Goal: Information Seeking & Learning: Learn about a topic

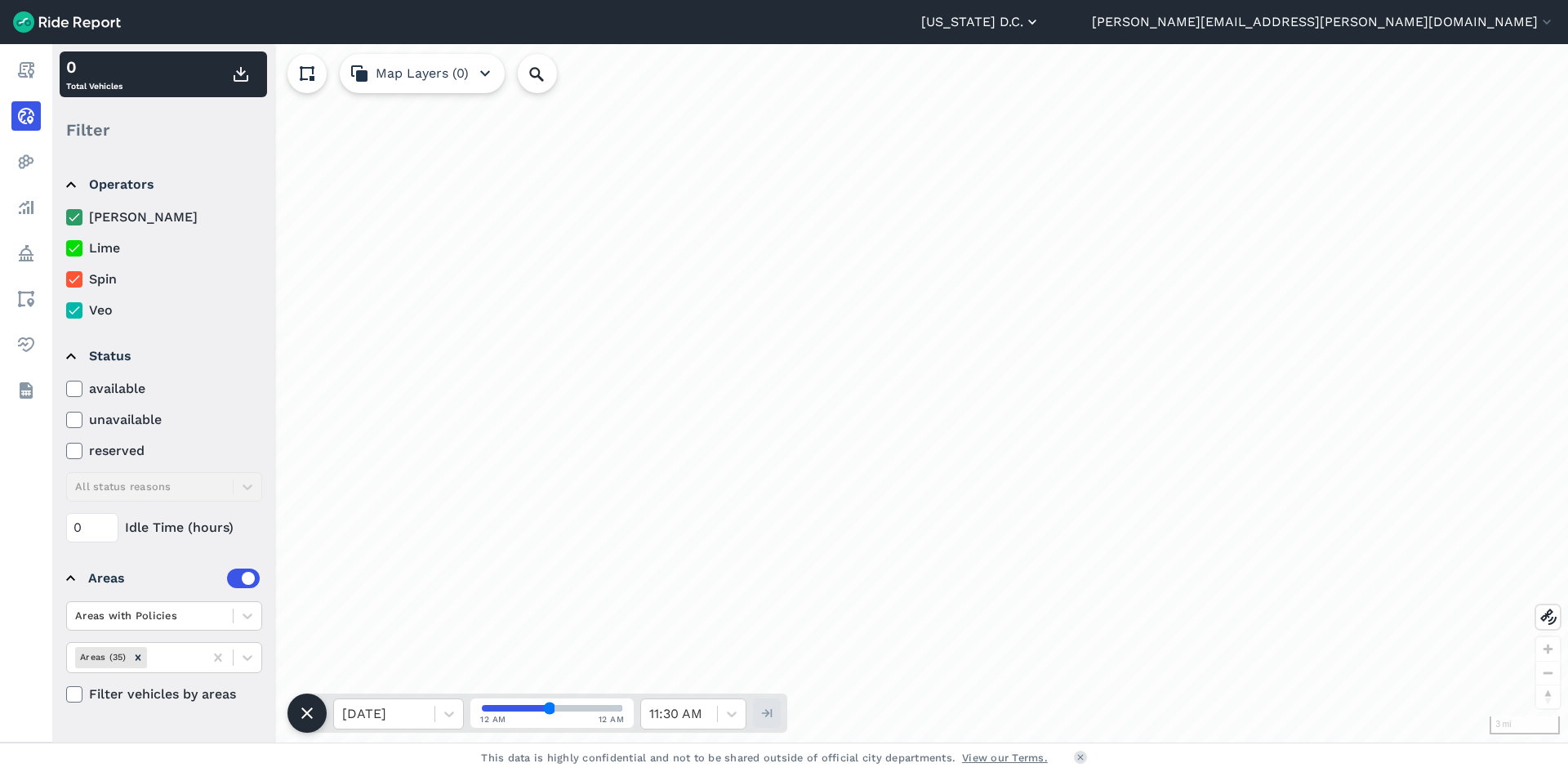
click at [1041, 29] on icon "button" at bounding box center [1031, 22] width 16 height 16
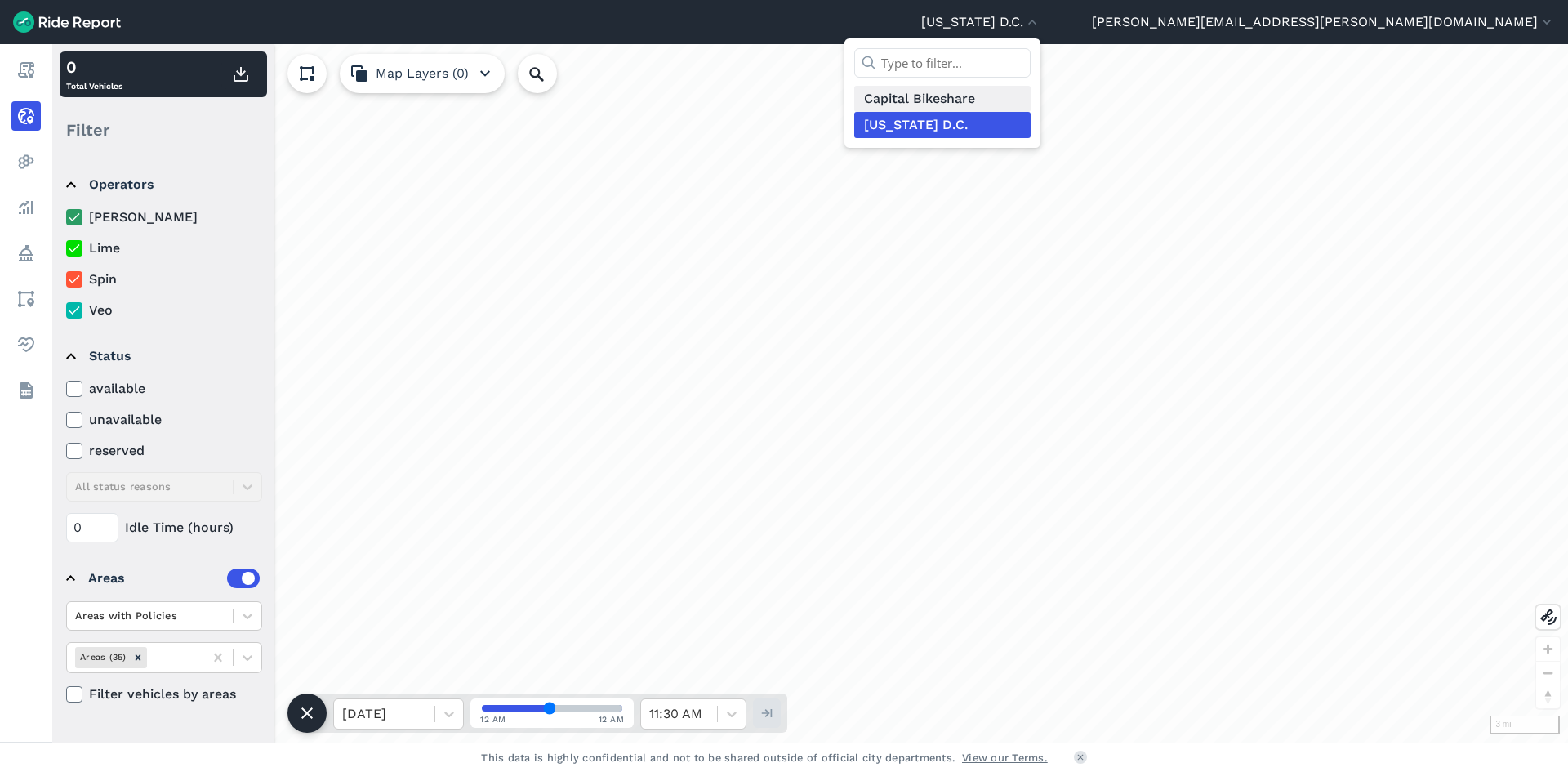
click at [1031, 103] on link "Capital Bikeshare" at bounding box center [943, 99] width 177 height 26
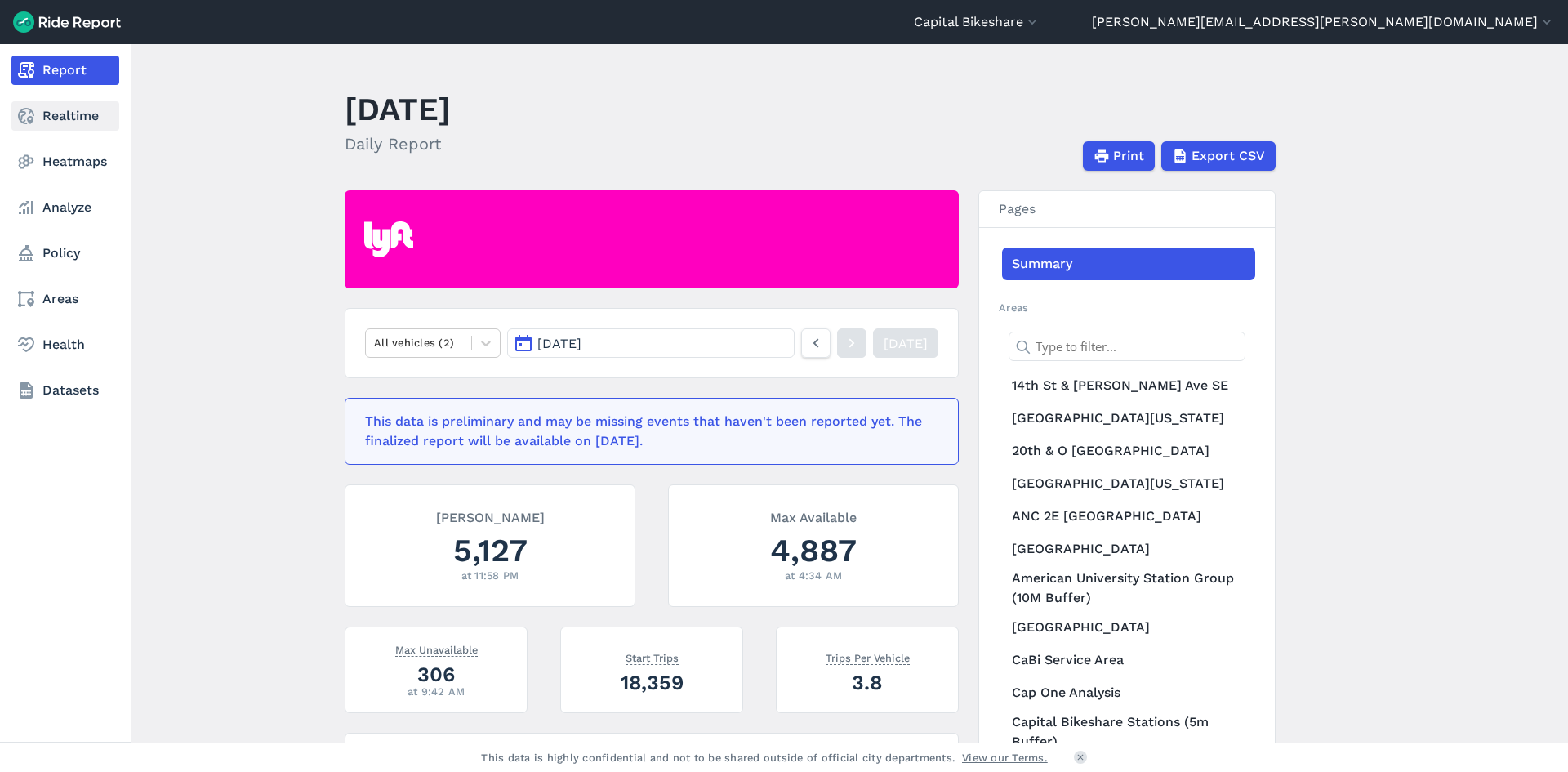
click at [29, 118] on use at bounding box center [26, 115] width 16 height 16
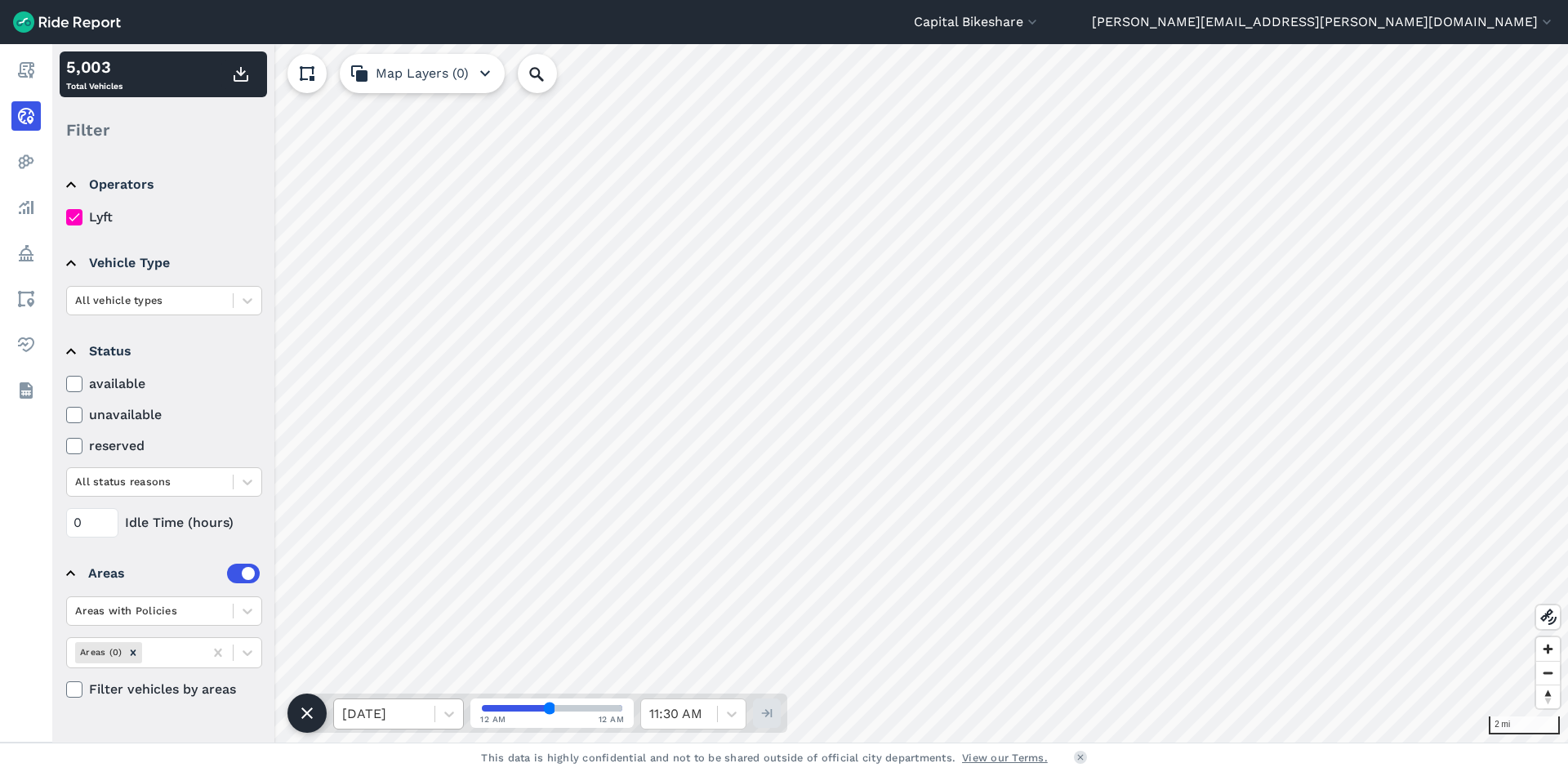
click at [435, 717] on span at bounding box center [435, 713] width 1 height 16
click at [408, 613] on div "[DATE]" at bounding box center [399, 607] width 130 height 33
click at [728, 717] on icon at bounding box center [731, 713] width 16 height 16
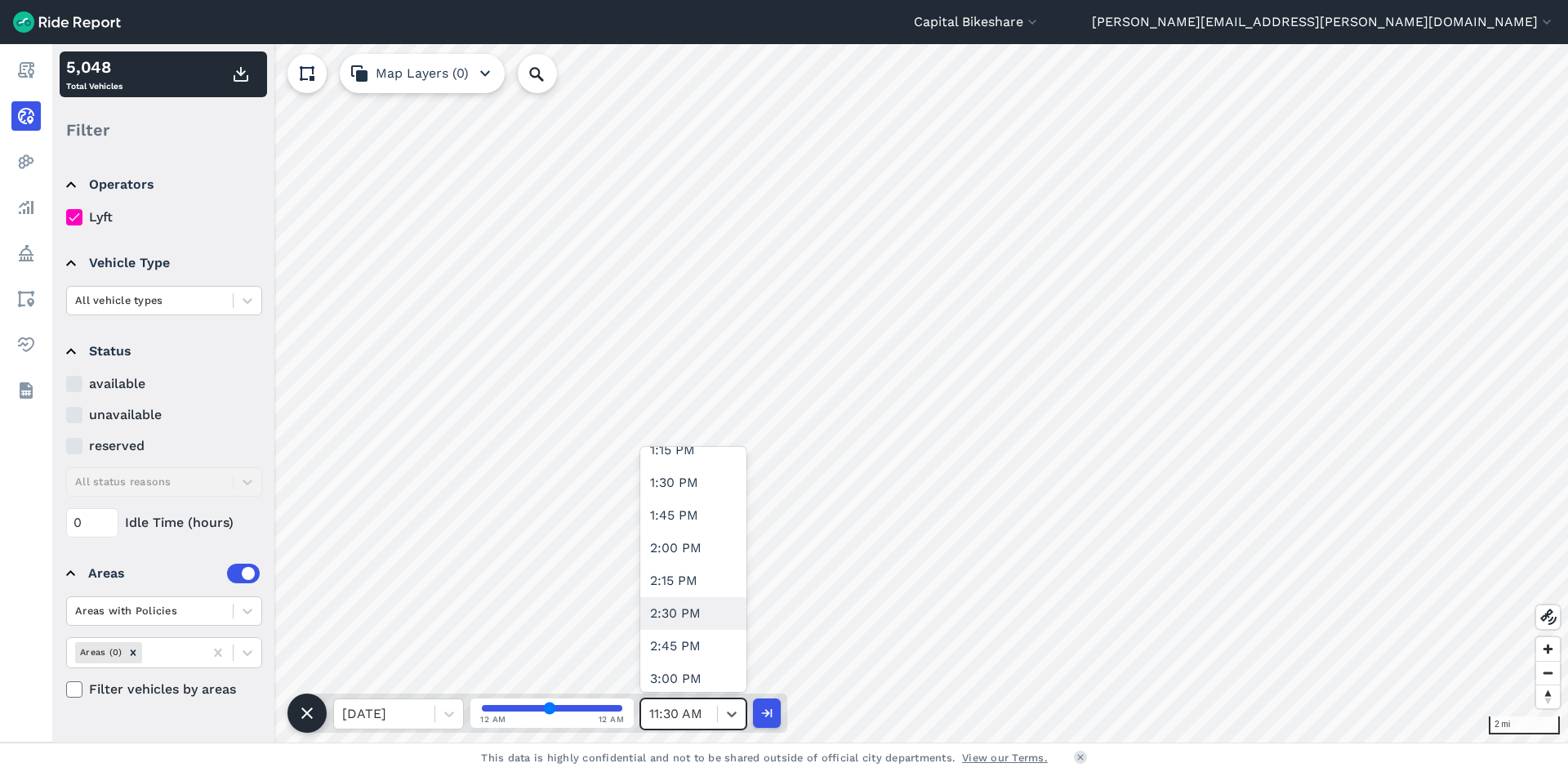
click at [705, 613] on div "2:30 PM" at bounding box center [693, 613] width 106 height 33
click at [237, 71] on use "button" at bounding box center [241, 75] width 15 height 15
click at [724, 729] on div "2:30 PM" at bounding box center [693, 713] width 106 height 31
click at [686, 522] on div "3:00 PM" at bounding box center [693, 515] width 106 height 33
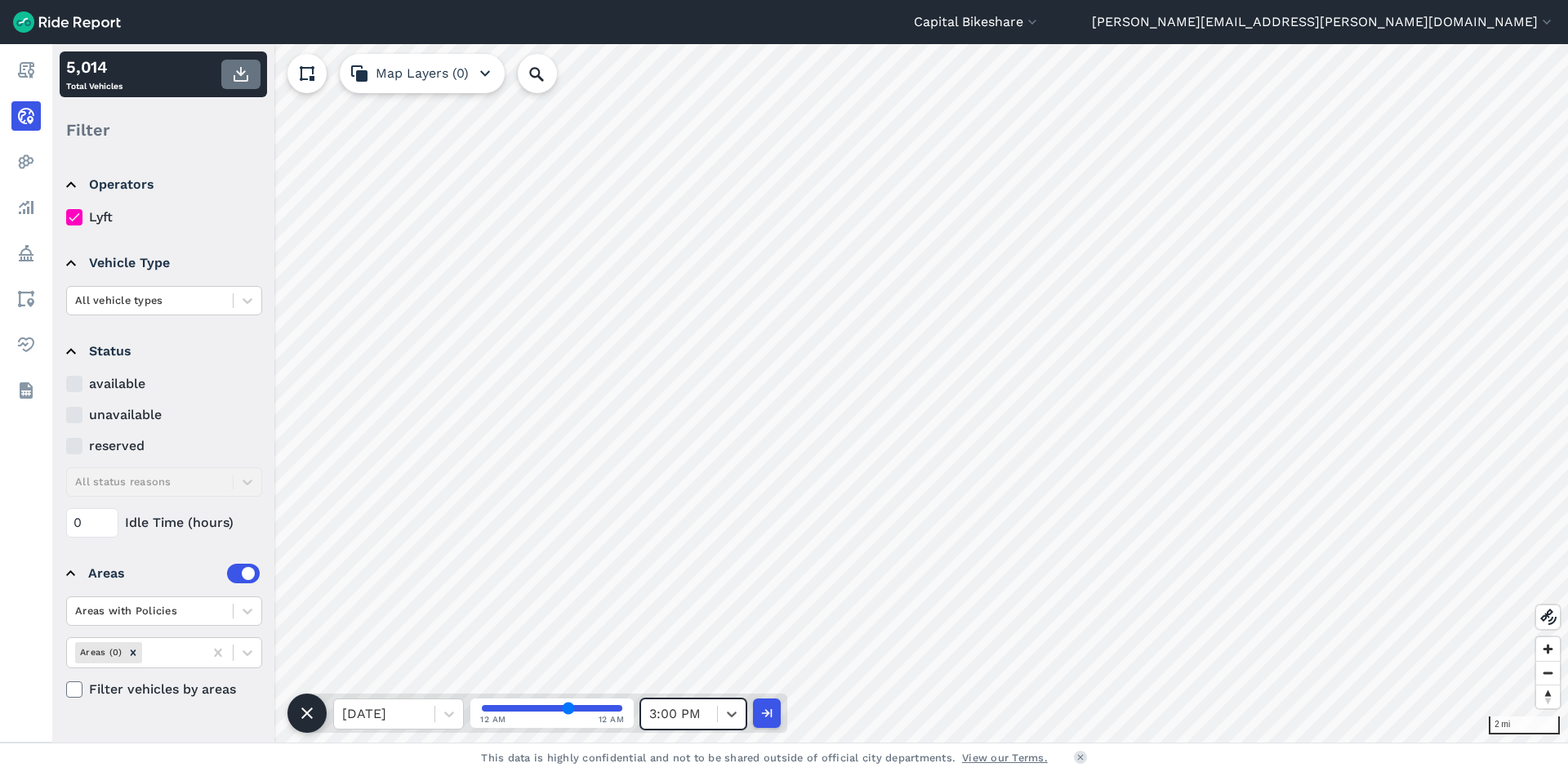
click at [242, 77] on icon "button" at bounding box center [241, 74] width 20 height 20
click at [728, 709] on icon at bounding box center [731, 713] width 16 height 16
click at [699, 504] on div "3:30 PM" at bounding box center [693, 499] width 106 height 33
click at [239, 80] on use "button" at bounding box center [241, 75] width 15 height 15
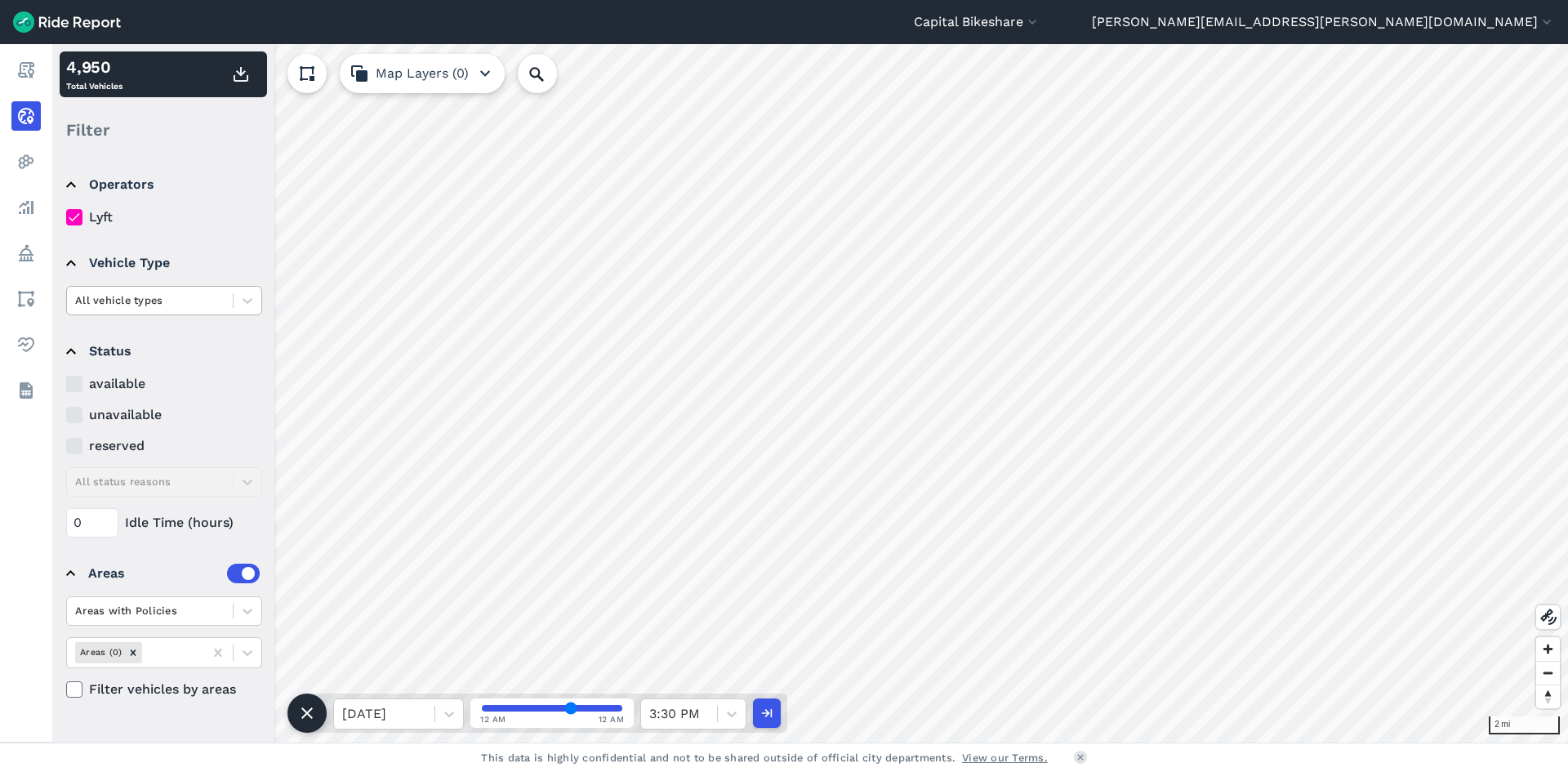
click at [228, 304] on div "All vehicle types" at bounding box center [150, 300] width 166 height 26
click at [160, 366] on div "ebike" at bounding box center [164, 368] width 196 height 28
click at [715, 713] on div "3:30 PM" at bounding box center [679, 713] width 76 height 29
click at [679, 650] on div "2:30 PM" at bounding box center [693, 646] width 106 height 33
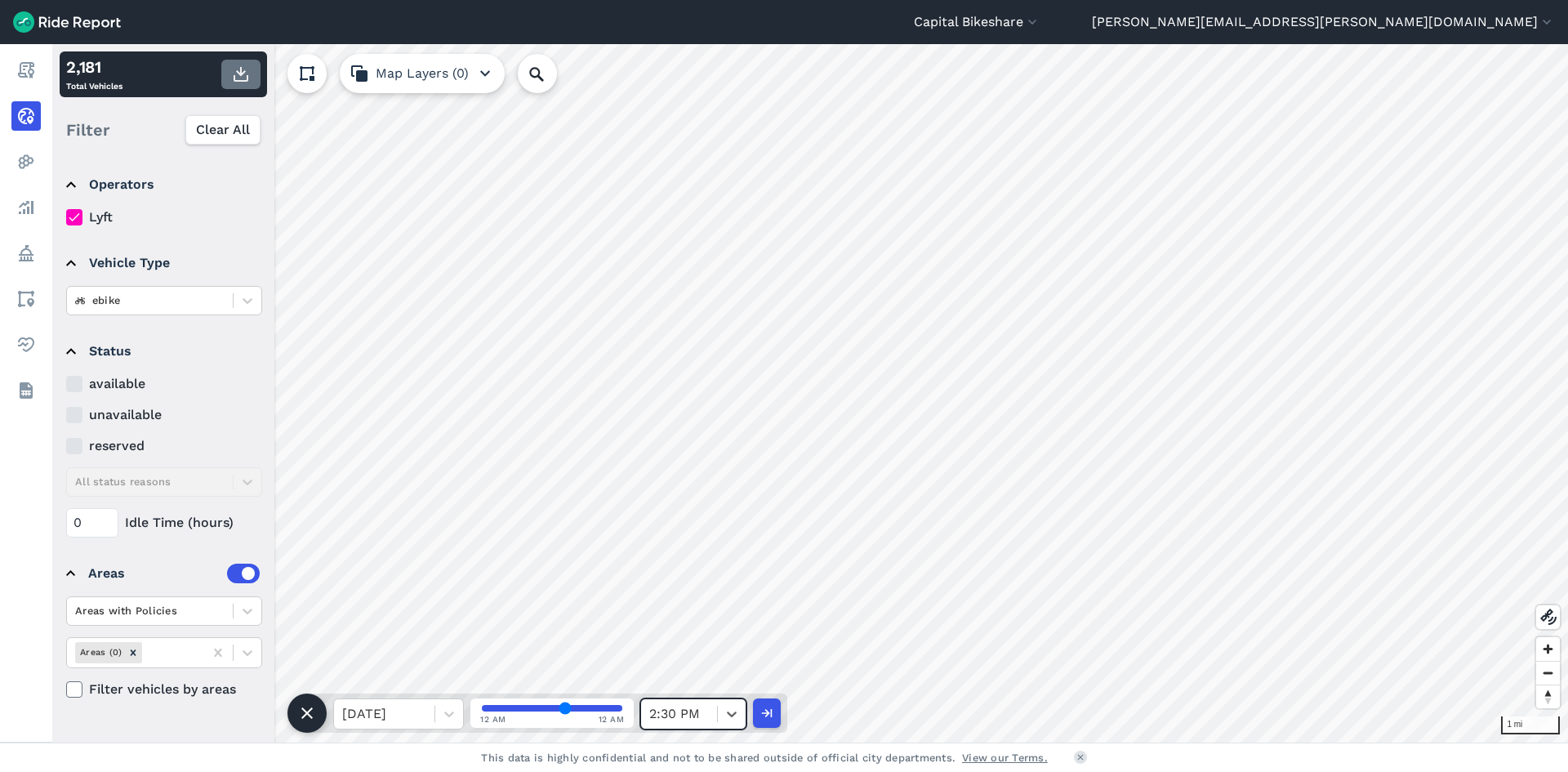
click at [245, 81] on use "button" at bounding box center [241, 75] width 15 height 15
click at [729, 721] on icon at bounding box center [731, 713] width 16 height 16
click at [705, 523] on div "3:00 PM" at bounding box center [693, 515] width 106 height 33
click at [236, 77] on icon "button" at bounding box center [241, 74] width 20 height 20
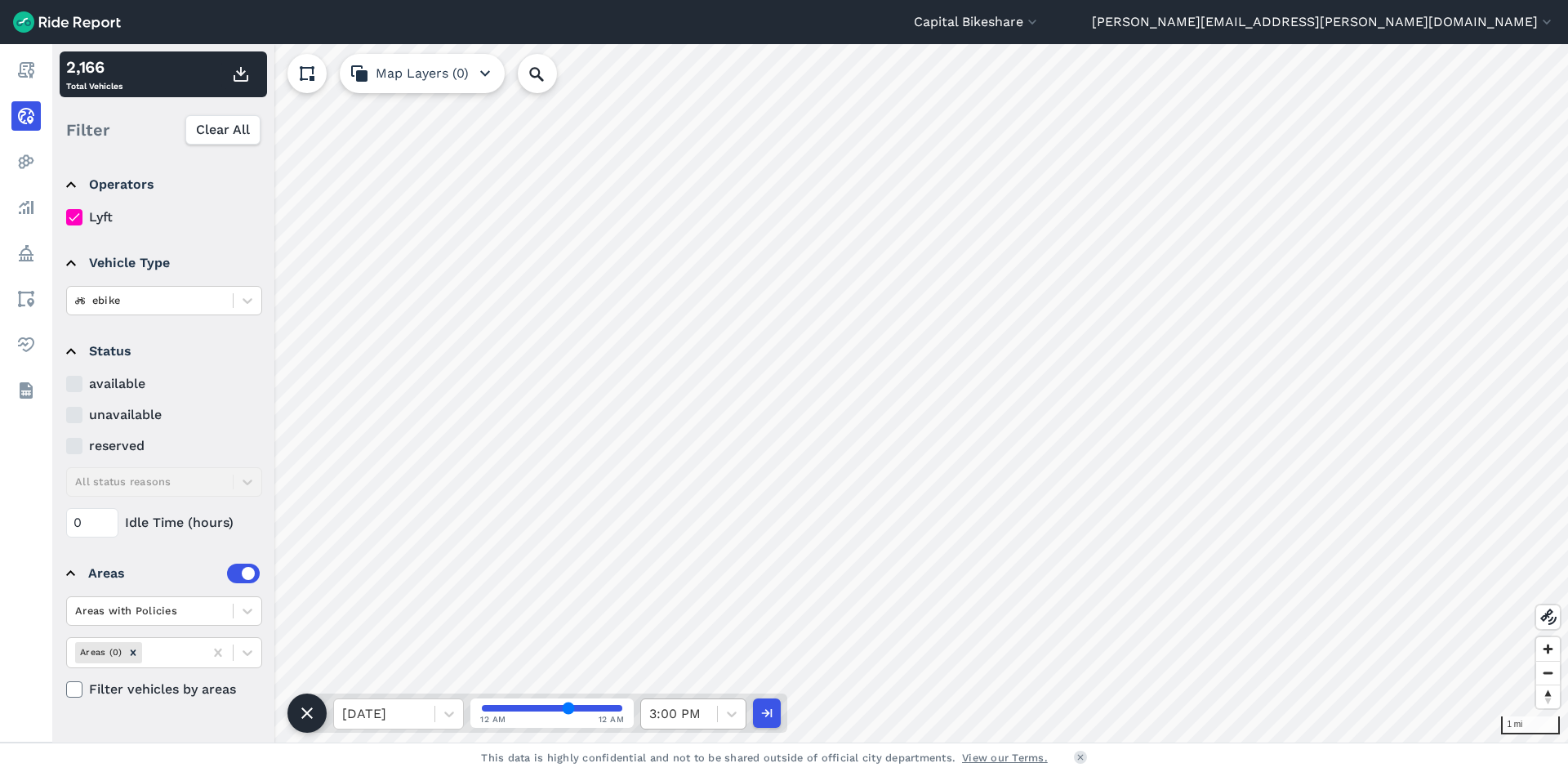
click at [716, 722] on div "3:00 PM" at bounding box center [679, 713] width 76 height 29
click at [701, 504] on div "3:30 PM" at bounding box center [693, 499] width 106 height 33
click at [244, 74] on use "button" at bounding box center [241, 75] width 15 height 15
click at [726, 722] on div at bounding box center [731, 713] width 27 height 27
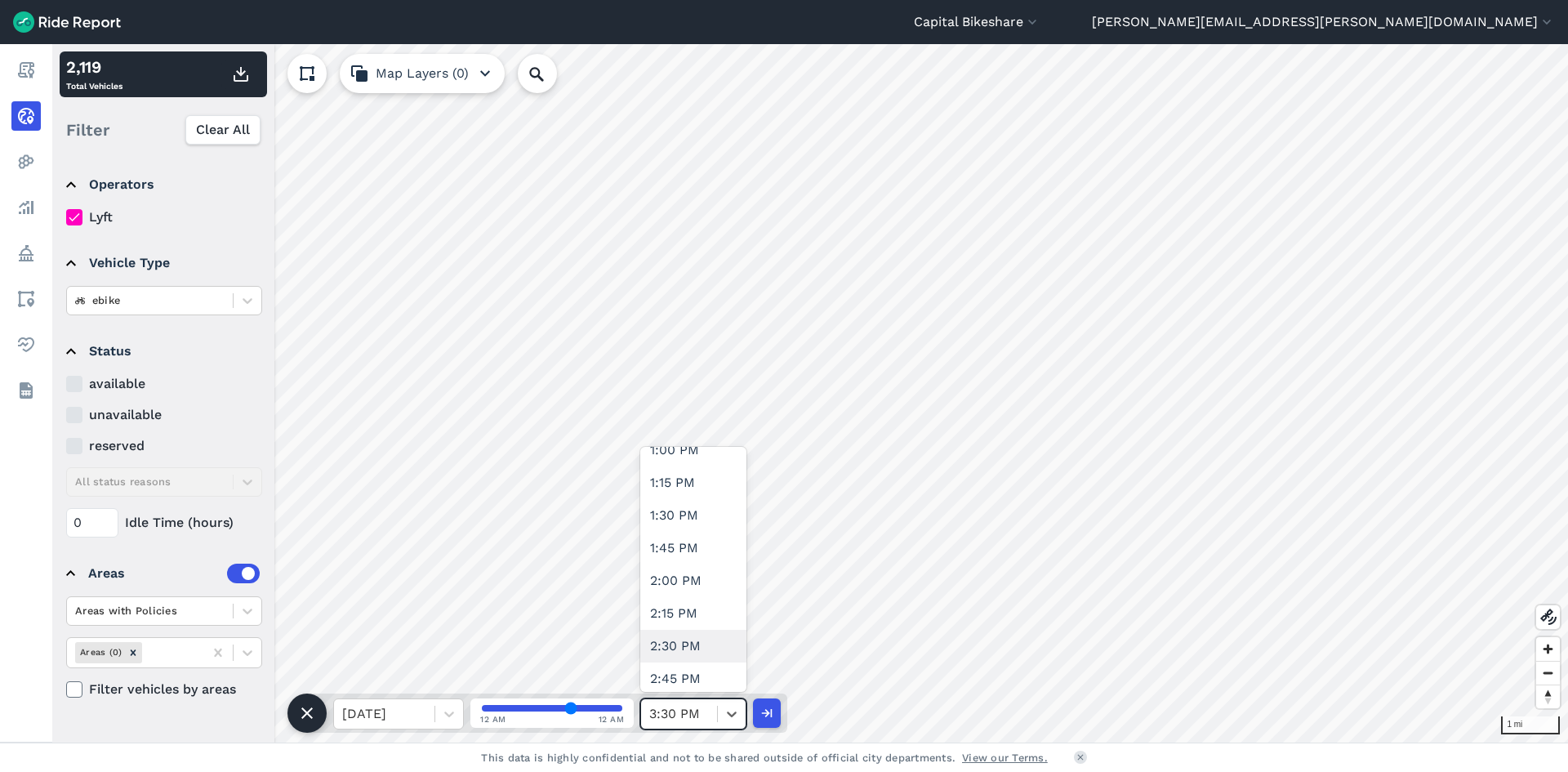
scroll to position [2043, 0]
click at [683, 490] on div "4:00 PM" at bounding box center [693, 483] width 106 height 33
click at [248, 70] on icon "button" at bounding box center [241, 74] width 20 height 20
click at [737, 712] on icon at bounding box center [731, 713] width 16 height 16
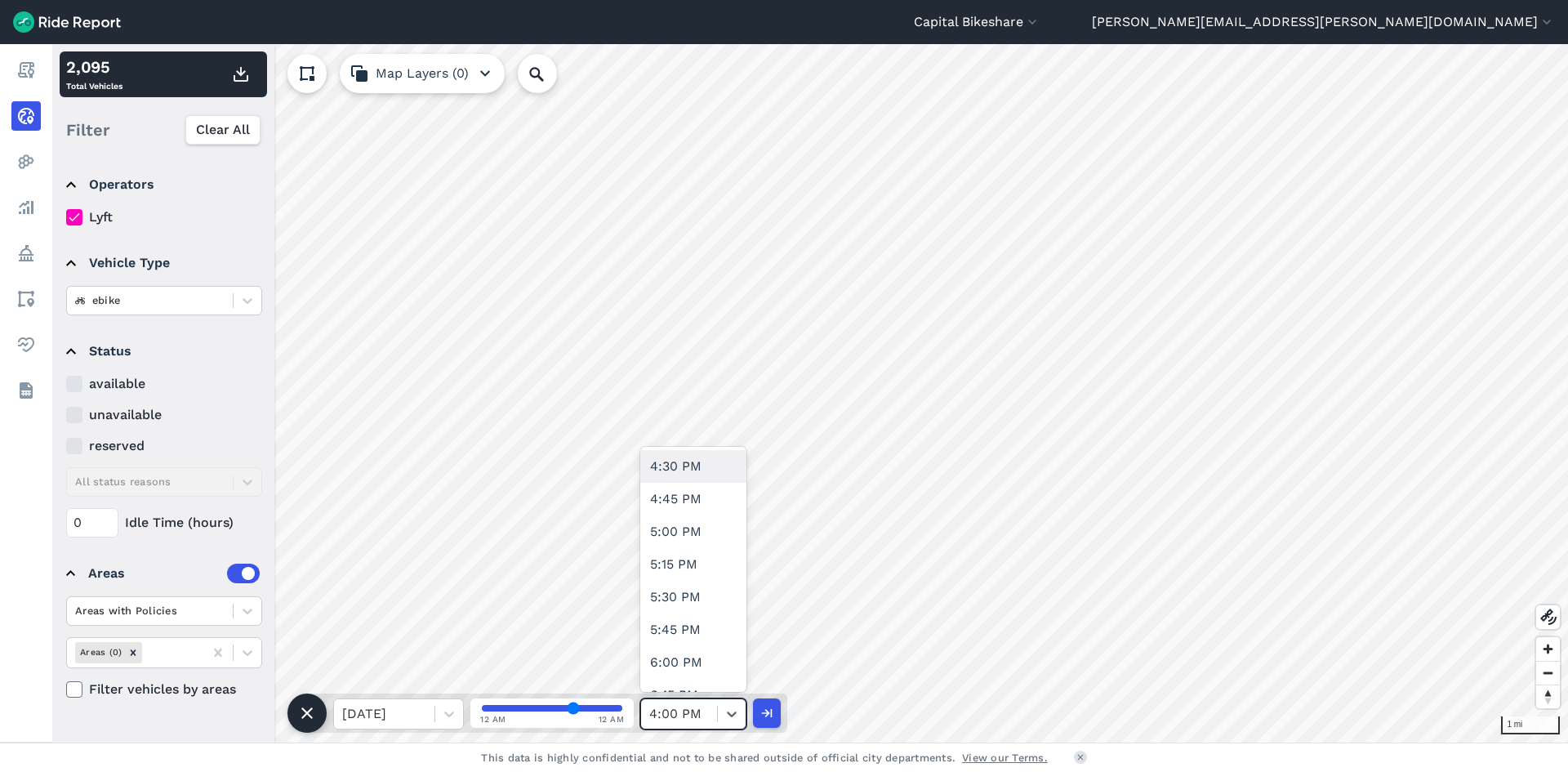
click at [691, 478] on div "4:30 PM" at bounding box center [693, 466] width 106 height 33
click at [239, 81] on use "button" at bounding box center [241, 75] width 15 height 15
click at [740, 709] on icon at bounding box center [731, 713] width 16 height 16
click at [692, 543] on div "5:00 PM" at bounding box center [693, 532] width 106 height 33
click at [245, 83] on icon "button" at bounding box center [241, 74] width 20 height 20
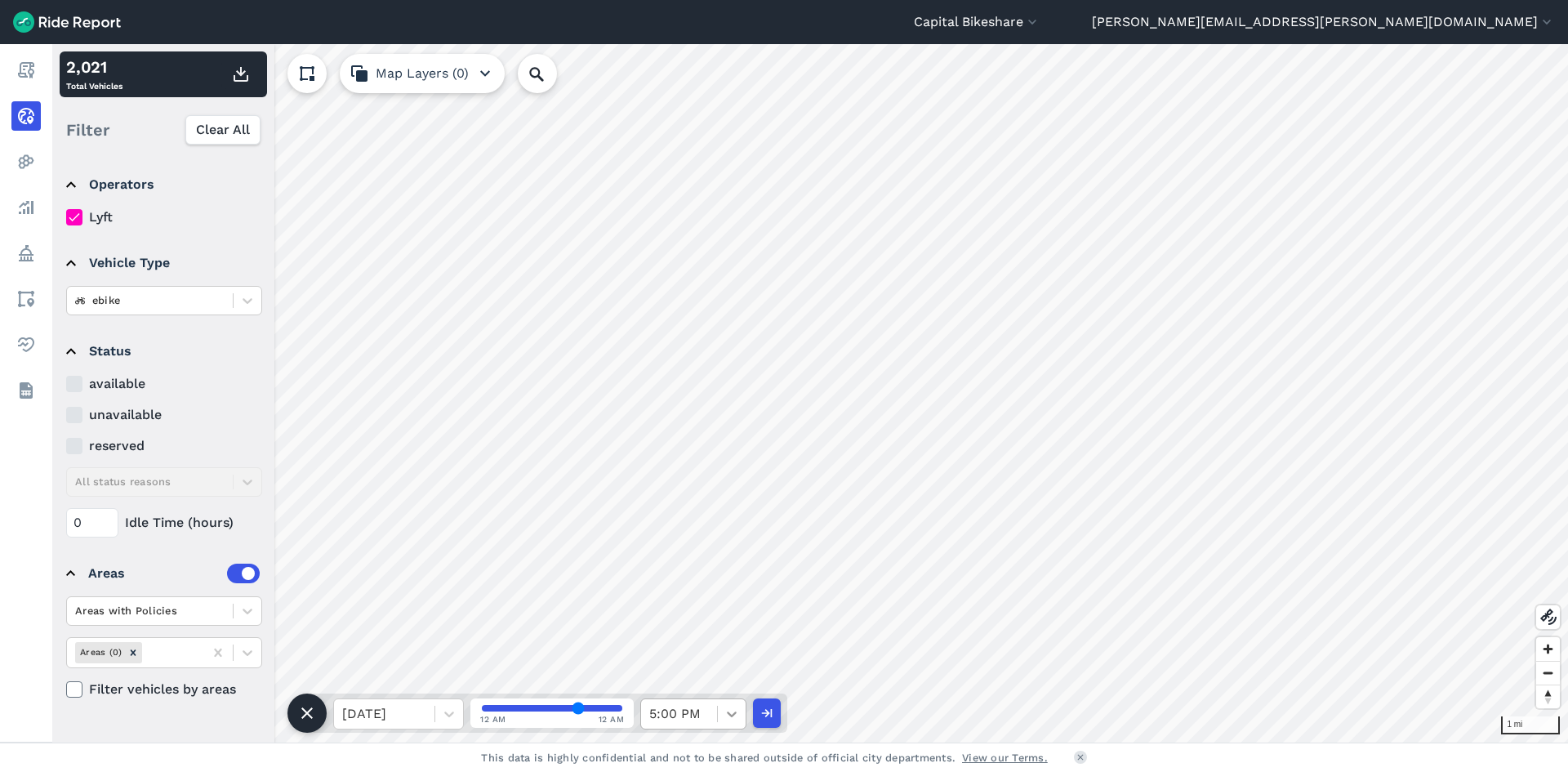
click at [719, 716] on div at bounding box center [731, 713] width 27 height 27
click at [688, 514] on div "5:30 PM" at bounding box center [693, 515] width 106 height 33
click at [241, 84] on button "button" at bounding box center [241, 74] width 40 height 29
click at [734, 717] on icon at bounding box center [731, 713] width 16 height 16
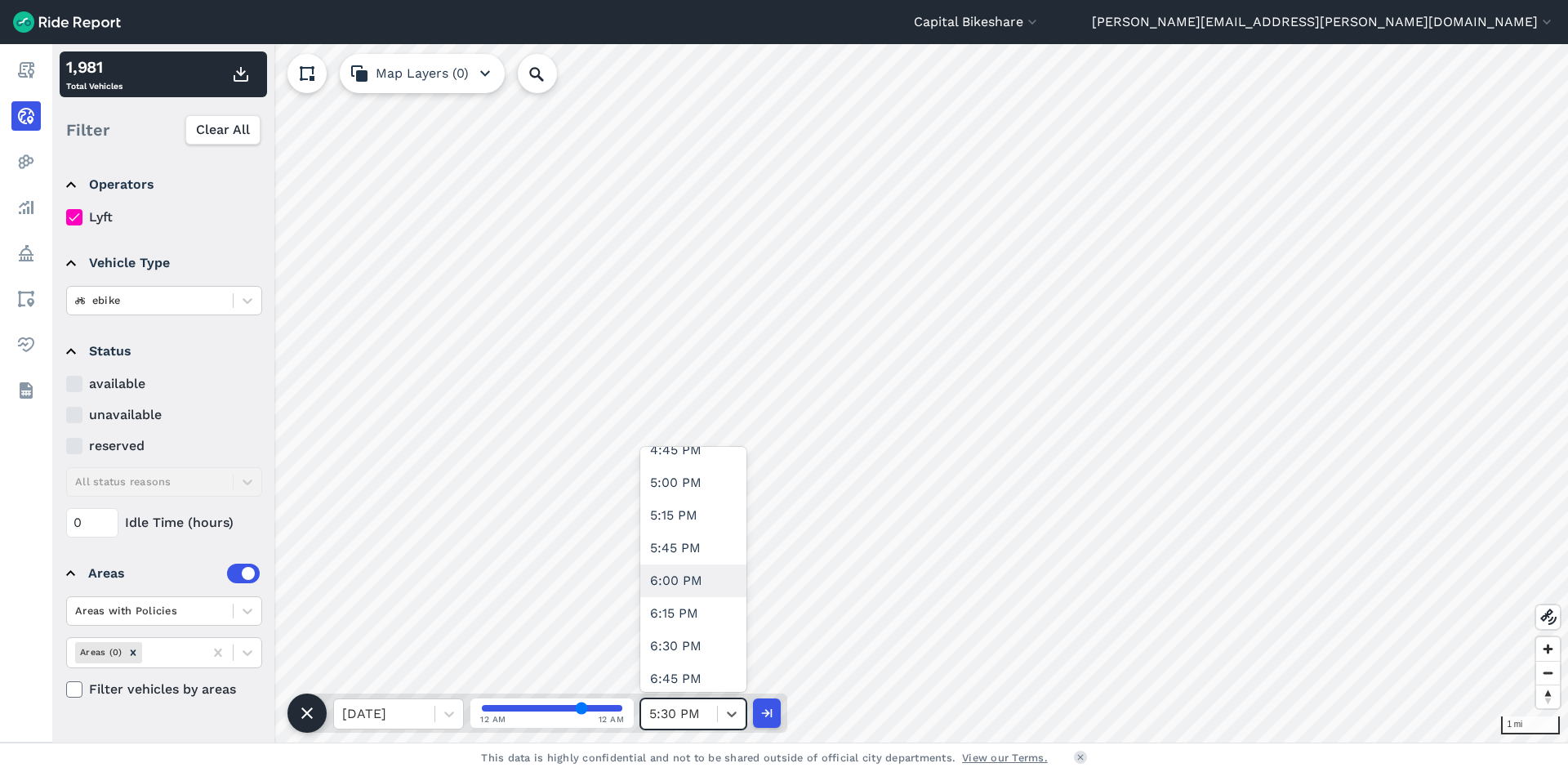
click at [691, 590] on div "6:00 PM" at bounding box center [693, 581] width 106 height 33
click at [237, 86] on button "button" at bounding box center [241, 74] width 40 height 29
click at [714, 716] on div "6:00 PM" at bounding box center [679, 713] width 76 height 29
click at [682, 564] on div "6:30 PM" at bounding box center [693, 564] width 106 height 33
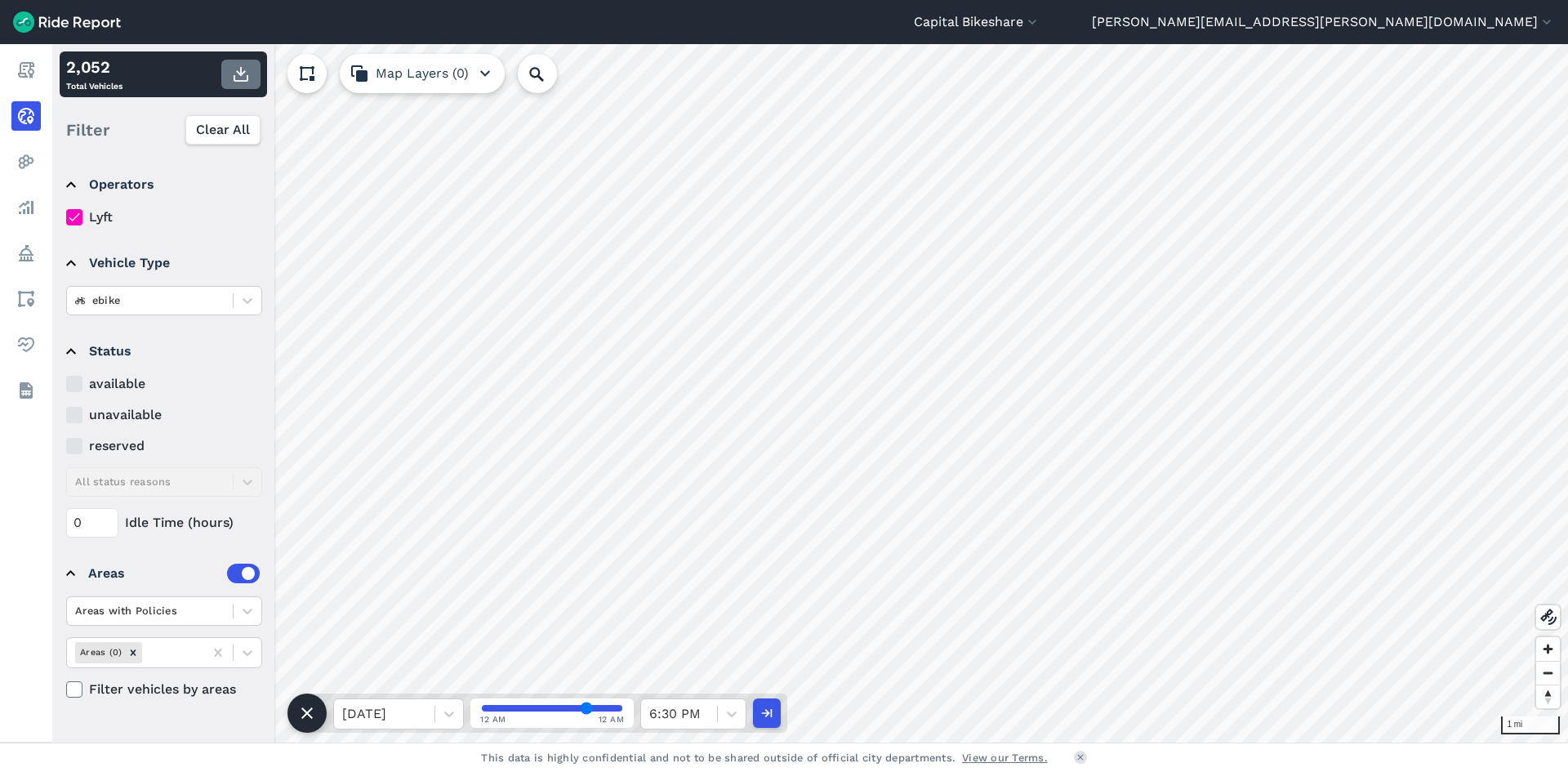
click at [247, 81] on use "button" at bounding box center [241, 75] width 15 height 15
click at [727, 710] on icon at bounding box center [731, 713] width 16 height 16
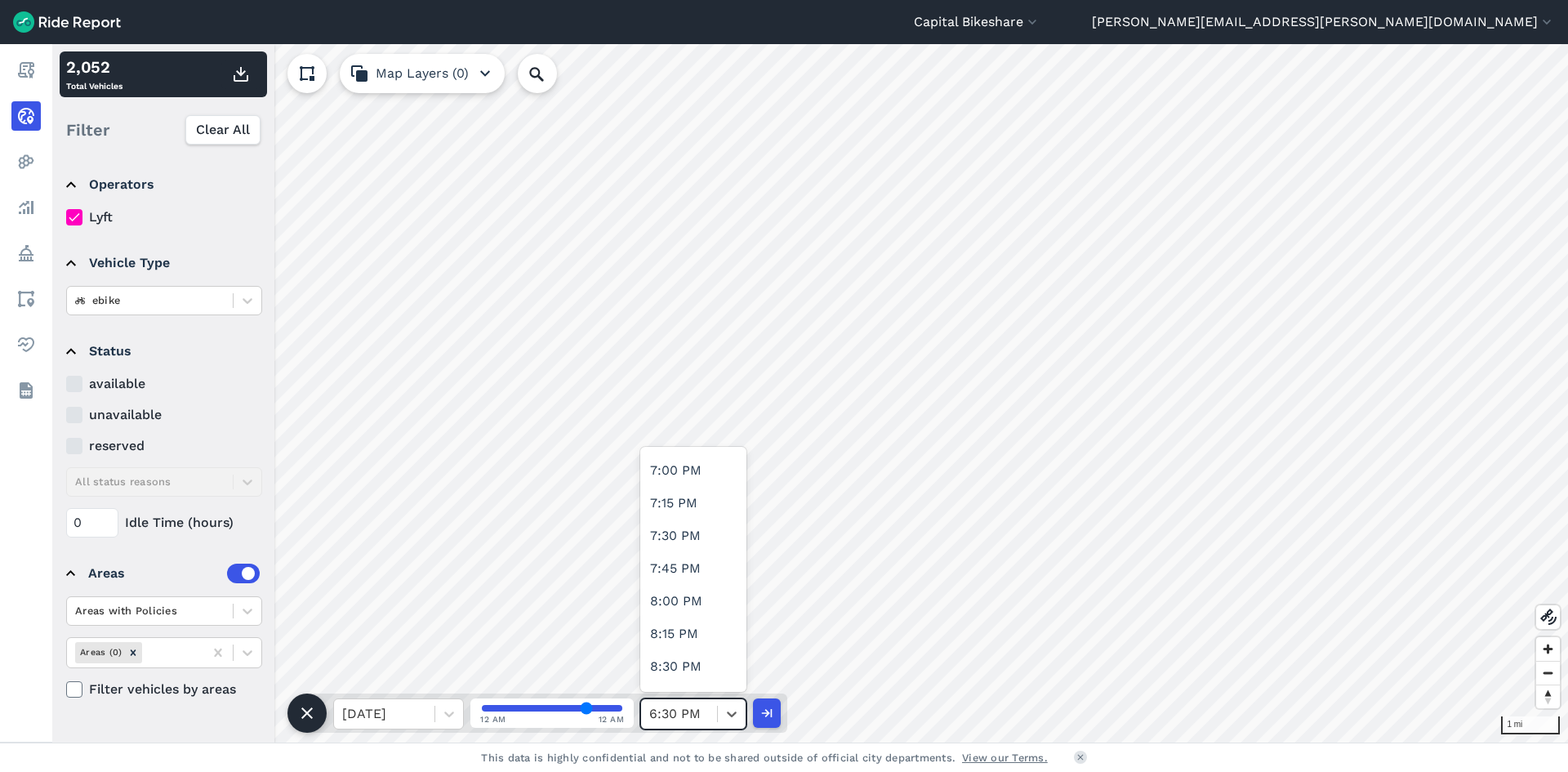
scroll to position [2451, 0]
click at [698, 471] on div "7:00 PM" at bounding box center [693, 466] width 106 height 33
click at [234, 77] on use "button" at bounding box center [241, 75] width 15 height 15
click at [717, 722] on span at bounding box center [717, 713] width 1 height 16
click at [698, 528] on div "7:30 PM" at bounding box center [693, 532] width 106 height 33
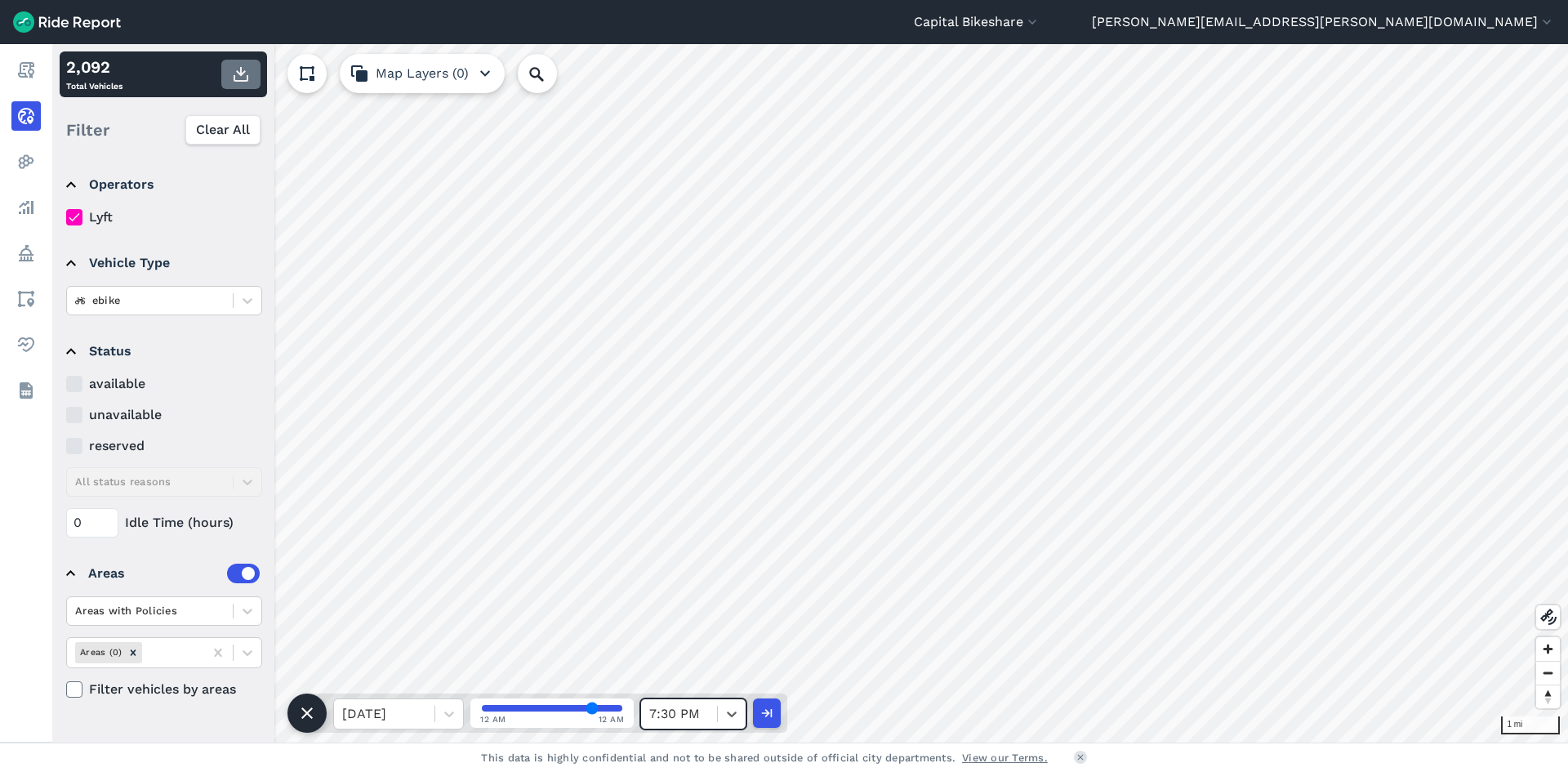
click at [246, 77] on icon "button" at bounding box center [241, 74] width 20 height 20
click at [676, 708] on div at bounding box center [678, 714] width 60 height 23
drag, startPoint x: 674, startPoint y: 616, endPoint x: 678, endPoint y: 596, distance: 20.4
click at [678, 596] on div "12:00 AM 12:15 AM 12:30 AM 12:45 AM 1:00 AM 1:15 AM 1:30 AM 1:45 AM 2:00 AM 2:1…" at bounding box center [693, 569] width 106 height 245
click at [678, 596] on div "8:00 PM" at bounding box center [693, 597] width 106 height 33
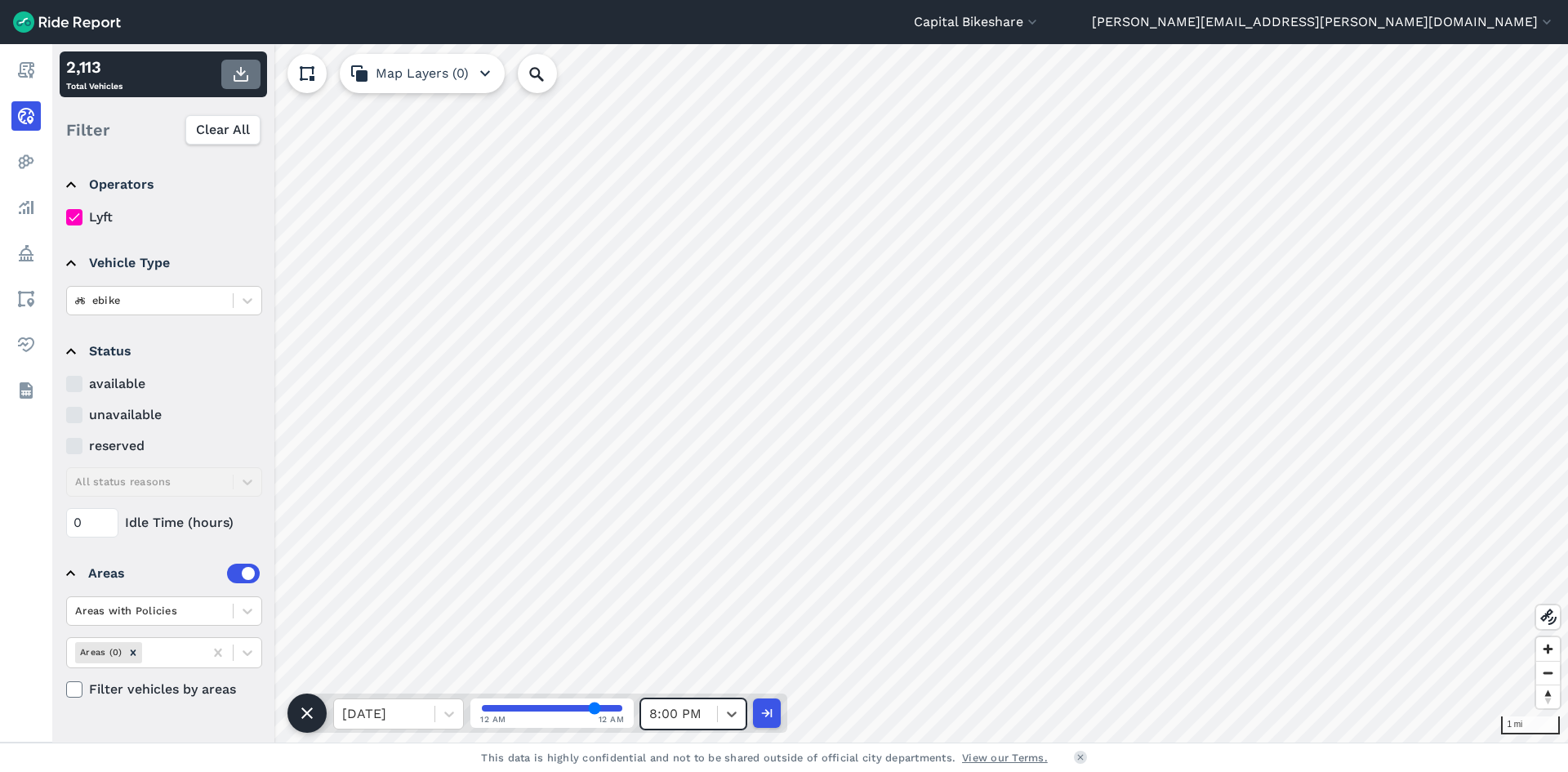
click at [245, 72] on use "button" at bounding box center [241, 75] width 15 height 15
click at [725, 712] on icon at bounding box center [731, 713] width 16 height 16
click at [700, 723] on div at bounding box center [678, 714] width 60 height 23
click at [693, 579] on div "8:30 PM" at bounding box center [693, 575] width 106 height 33
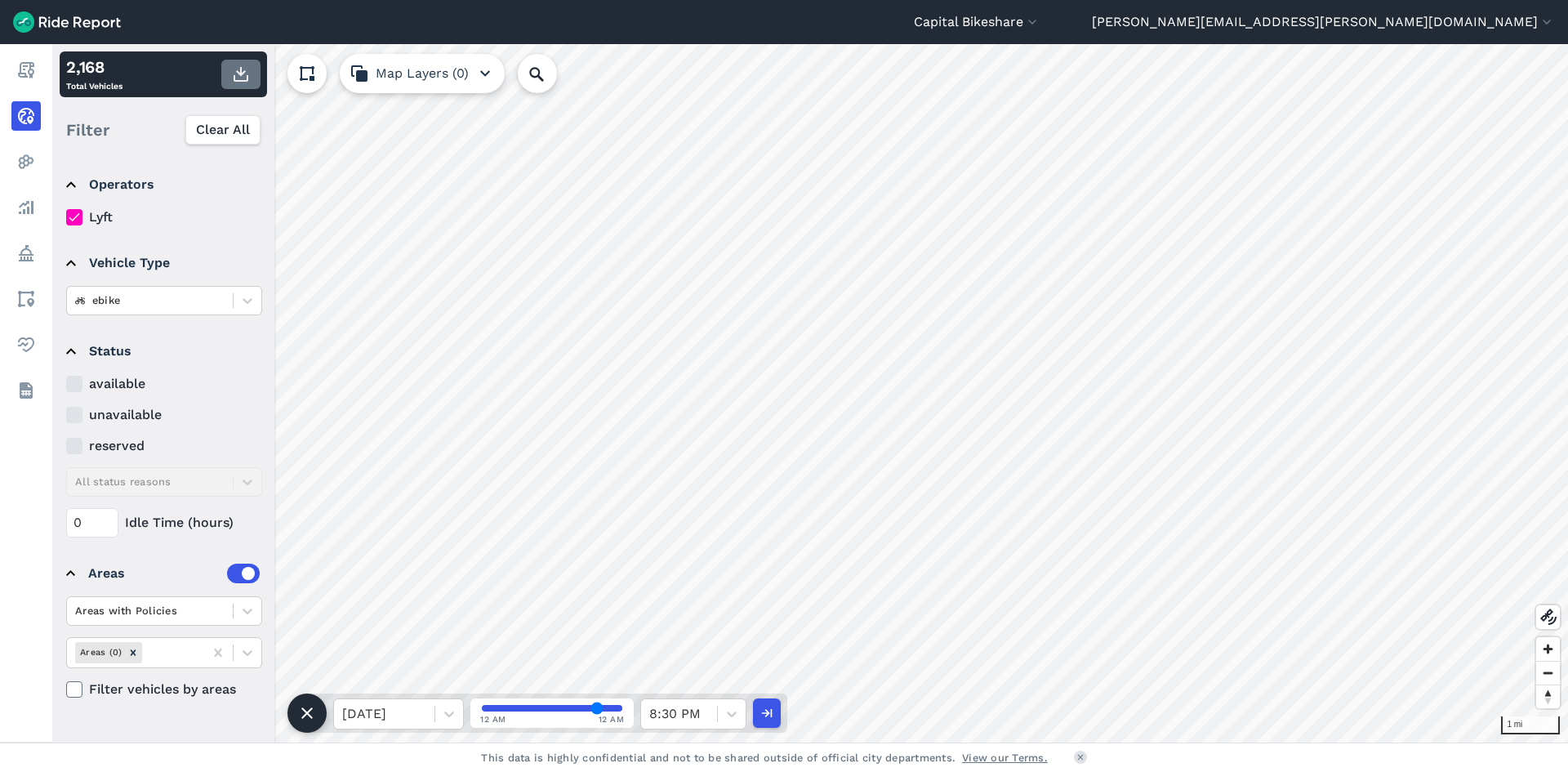
drag, startPoint x: 247, startPoint y: 76, endPoint x: 246, endPoint y: 86, distance: 10.0
click at [247, 76] on use "button" at bounding box center [241, 75] width 15 height 15
click at [724, 716] on div at bounding box center [731, 713] width 27 height 27
click at [699, 575] on div "9:00 PM" at bounding box center [693, 564] width 106 height 33
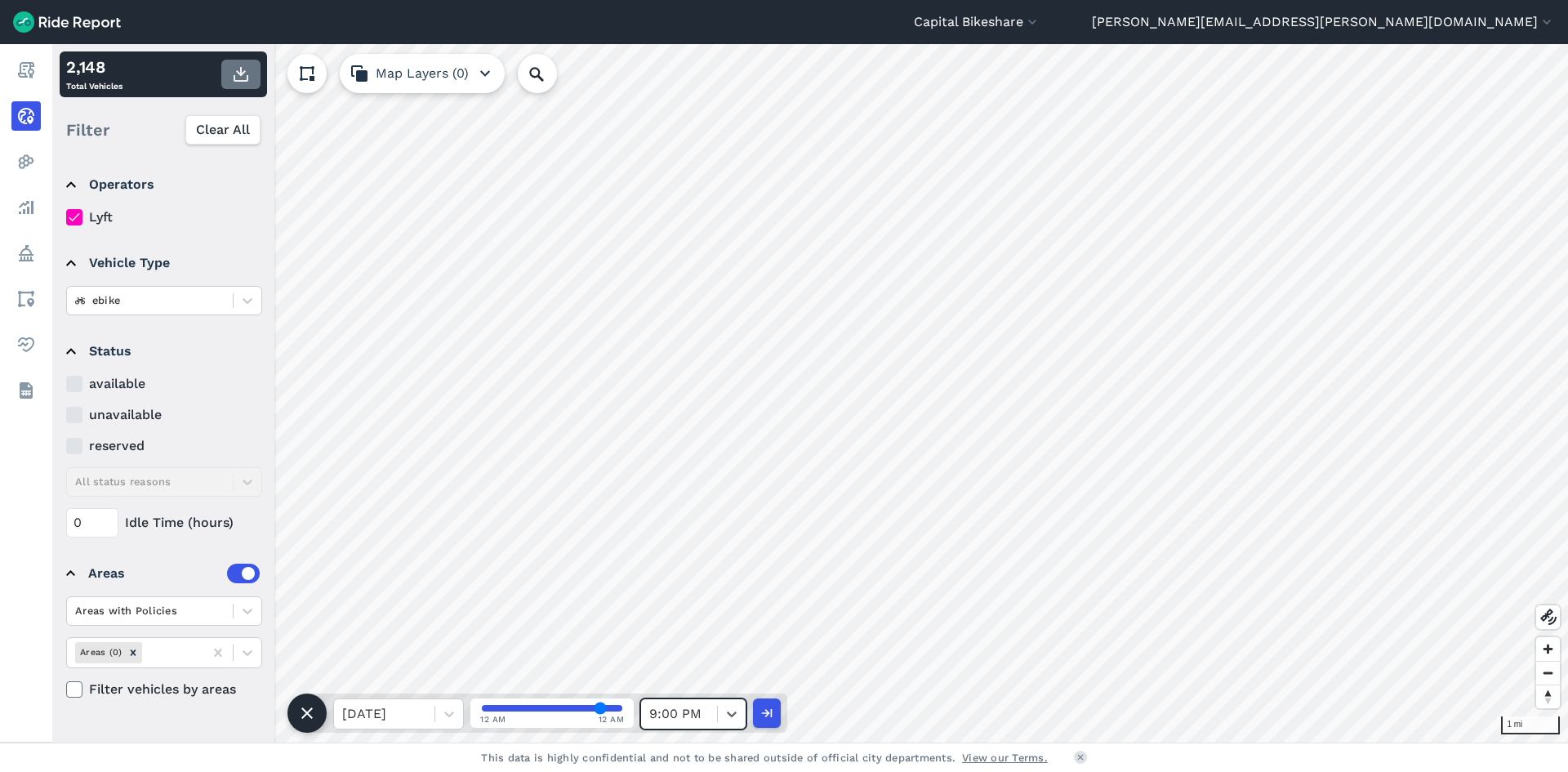
click at [232, 70] on icon "button" at bounding box center [241, 74] width 20 height 20
click at [730, 712] on icon at bounding box center [731, 713] width 16 height 16
click at [666, 553] on div "9:30 PM" at bounding box center [693, 548] width 106 height 33
click at [242, 81] on use "button" at bounding box center [241, 75] width 15 height 15
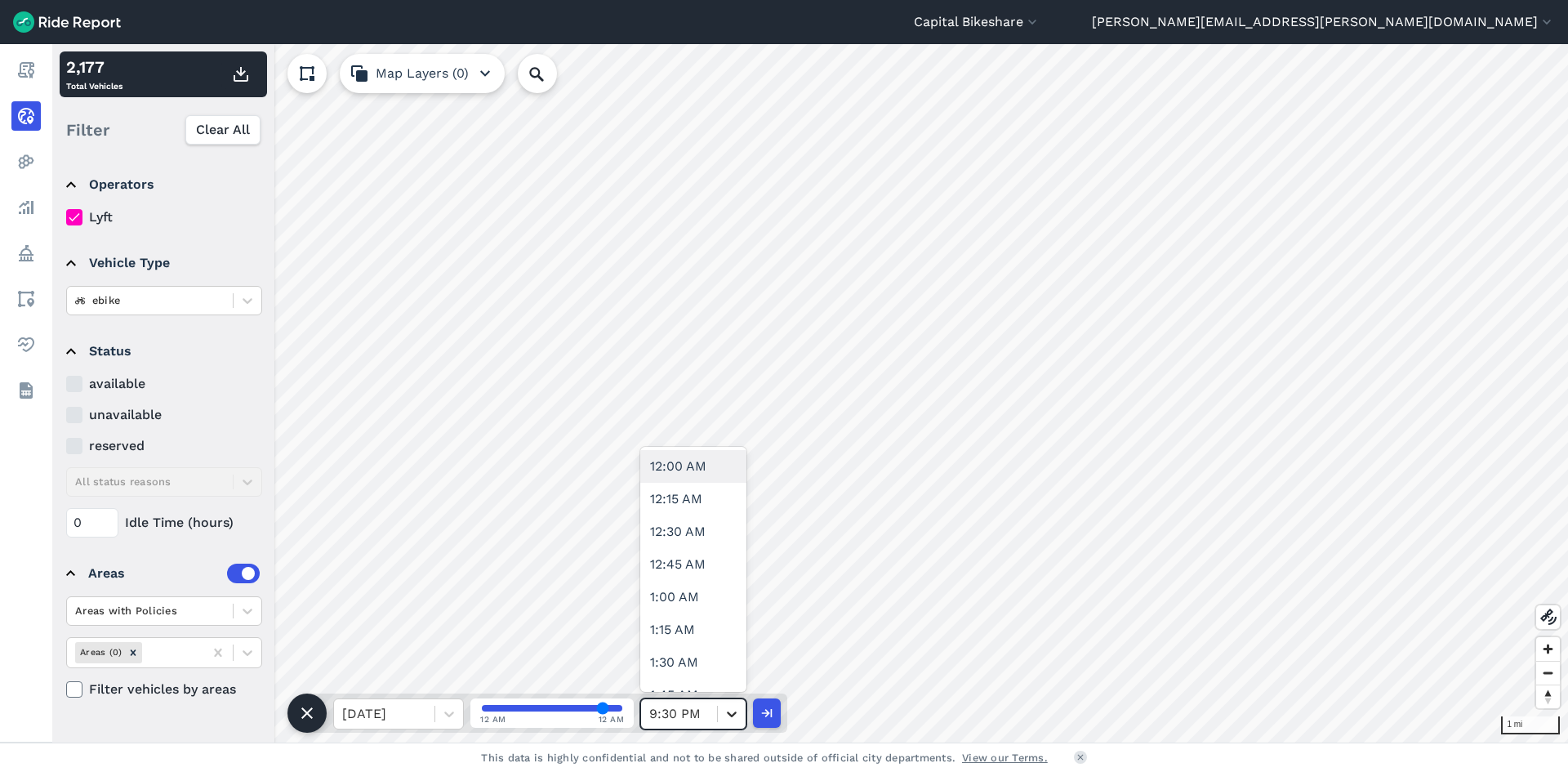
click at [718, 715] on div at bounding box center [731, 713] width 27 height 27
click at [687, 538] on div "10:00 PM" at bounding box center [693, 532] width 106 height 33
click at [245, 85] on button "button" at bounding box center [241, 74] width 40 height 29
click at [716, 716] on div "10:00 PM" at bounding box center [679, 713] width 76 height 29
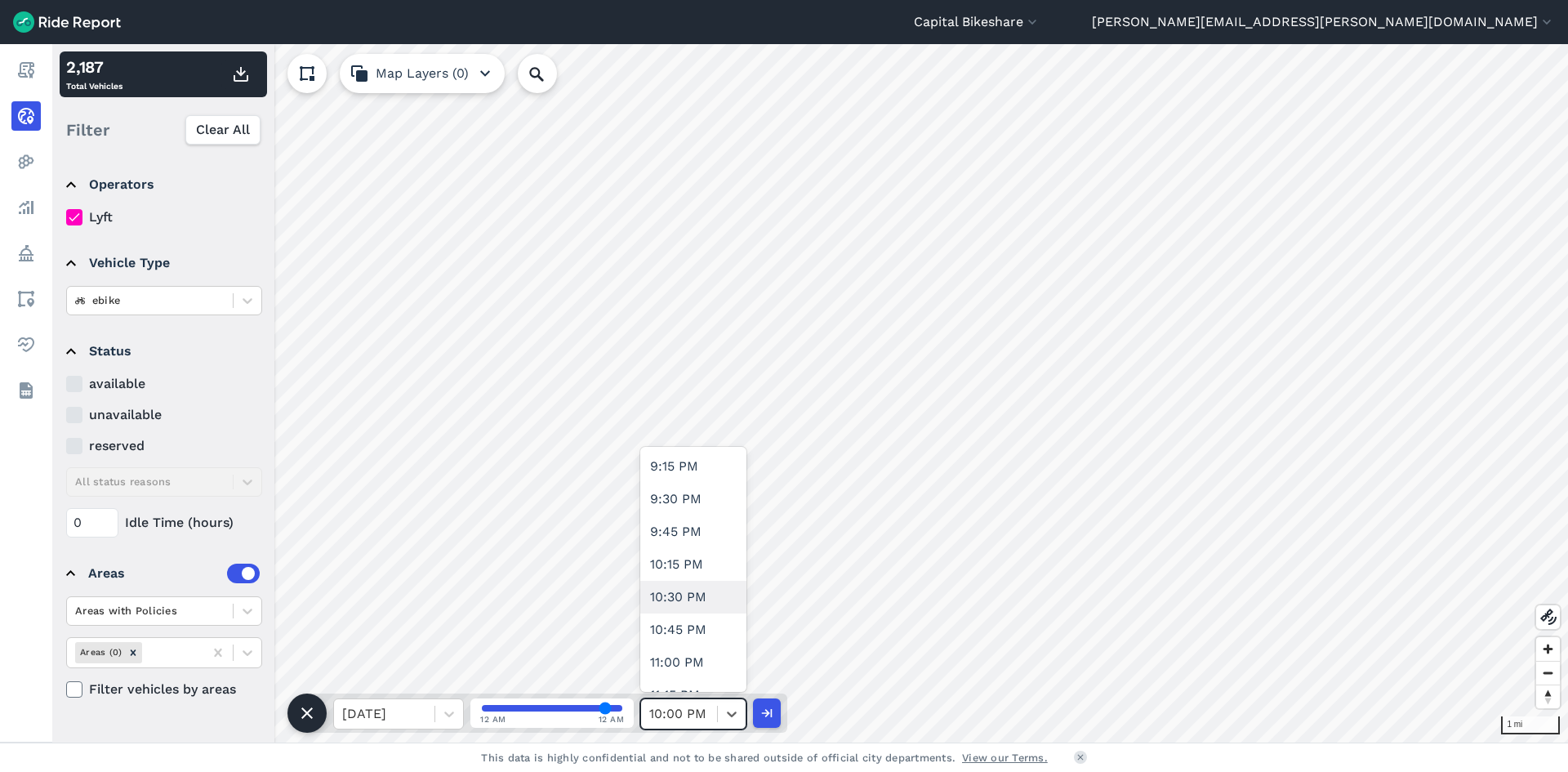
click at [698, 594] on div "10:30 PM" at bounding box center [693, 597] width 106 height 33
click at [235, 81] on use "button" at bounding box center [241, 75] width 15 height 15
click at [725, 715] on icon at bounding box center [731, 713] width 16 height 16
click at [696, 579] on div "11:00 PM" at bounding box center [693, 575] width 106 height 33
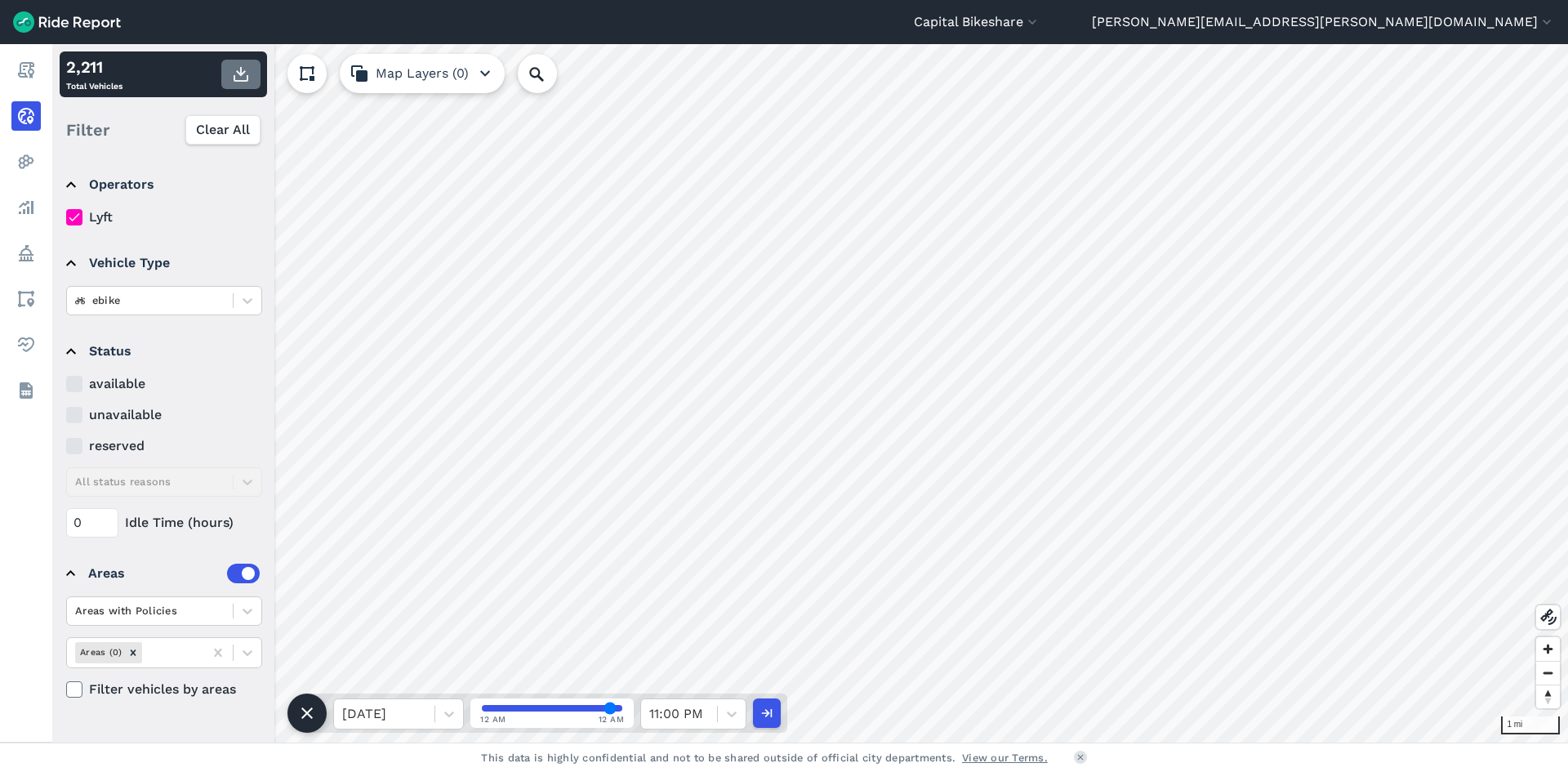
click at [252, 84] on button "button" at bounding box center [241, 74] width 40 height 29
click at [723, 719] on div at bounding box center [731, 713] width 27 height 27
click at [704, 642] on div "11:30 PM" at bounding box center [693, 640] width 106 height 33
click at [245, 84] on button "button" at bounding box center [241, 74] width 40 height 29
click at [438, 708] on div at bounding box center [449, 713] width 27 height 27
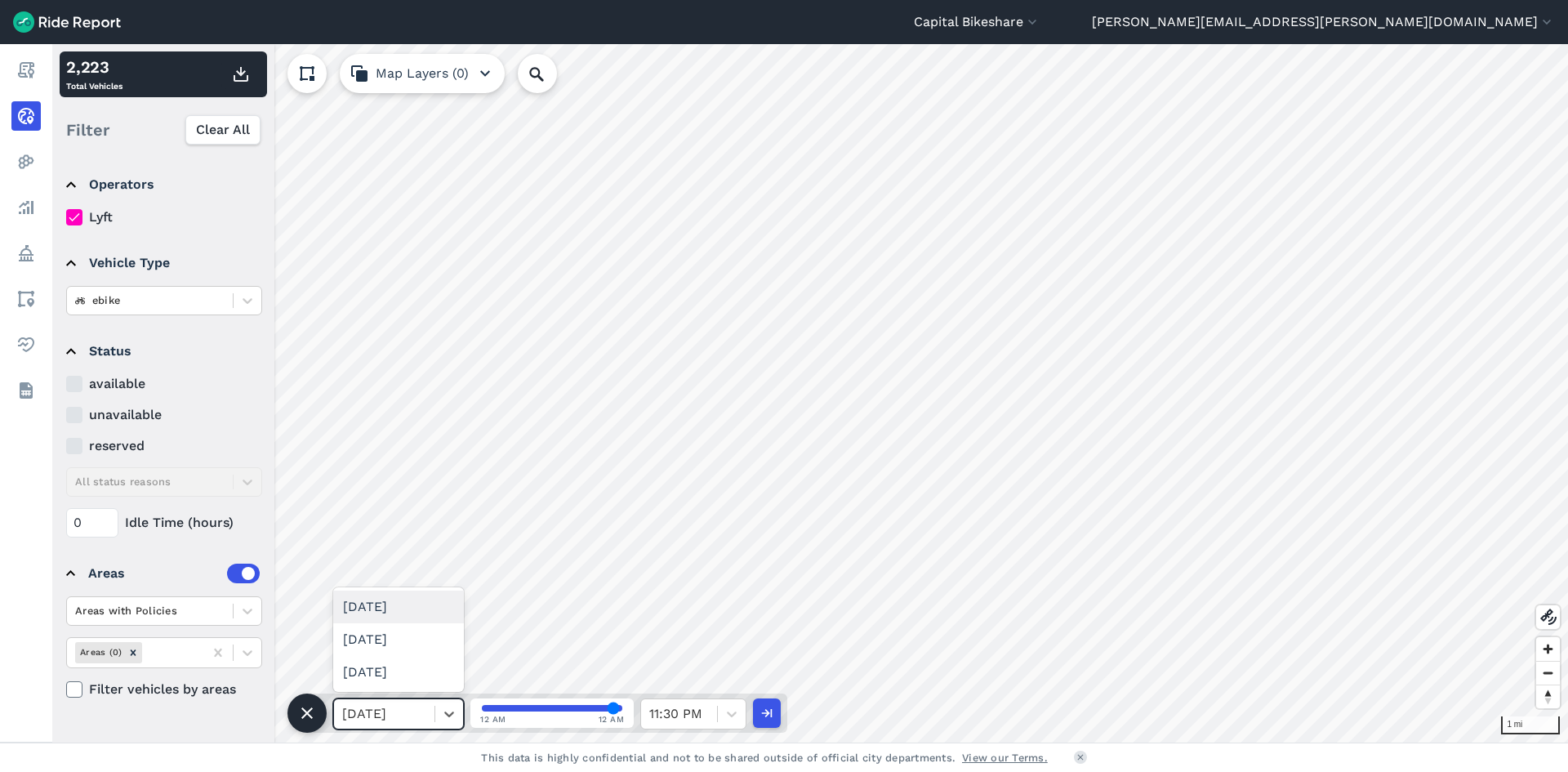
click at [411, 617] on div "[DATE]" at bounding box center [399, 607] width 130 height 33
drag, startPoint x: 548, startPoint y: 706, endPoint x: 467, endPoint y: 711, distance: 81.2
click at [482, 711] on input "range" at bounding box center [552, 708] width 141 height 7
click at [252, 79] on button "button" at bounding box center [241, 74] width 40 height 29
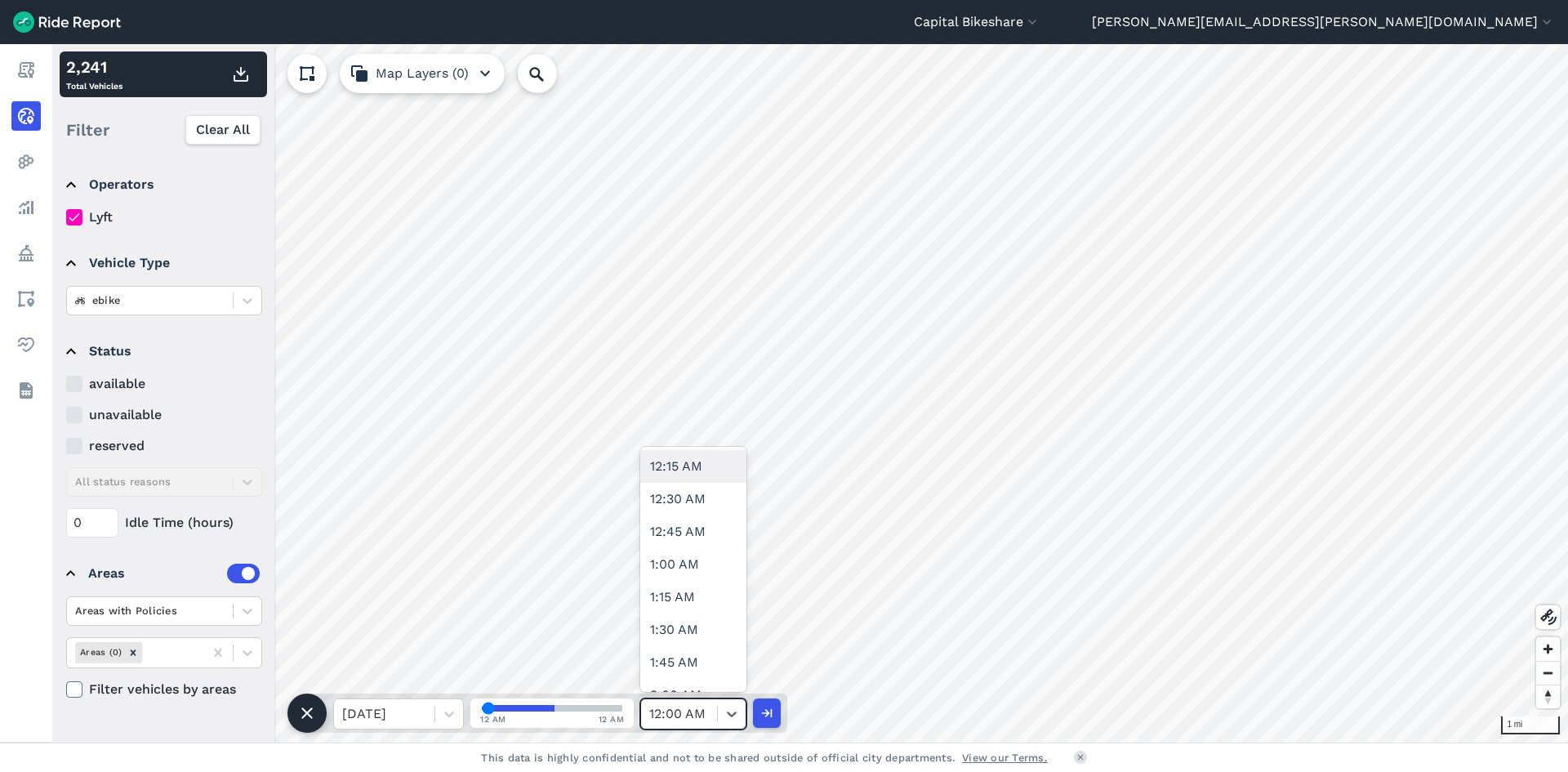
click at [680, 712] on div at bounding box center [678, 714] width 60 height 23
click at [694, 509] on div "12:30 AM" at bounding box center [693, 499] width 106 height 33
click at [236, 81] on use "button" at bounding box center [241, 75] width 15 height 15
click at [710, 716] on div "12:30 AM" at bounding box center [679, 713] width 76 height 29
click at [690, 565] on div "1:00 AM" at bounding box center [693, 564] width 106 height 33
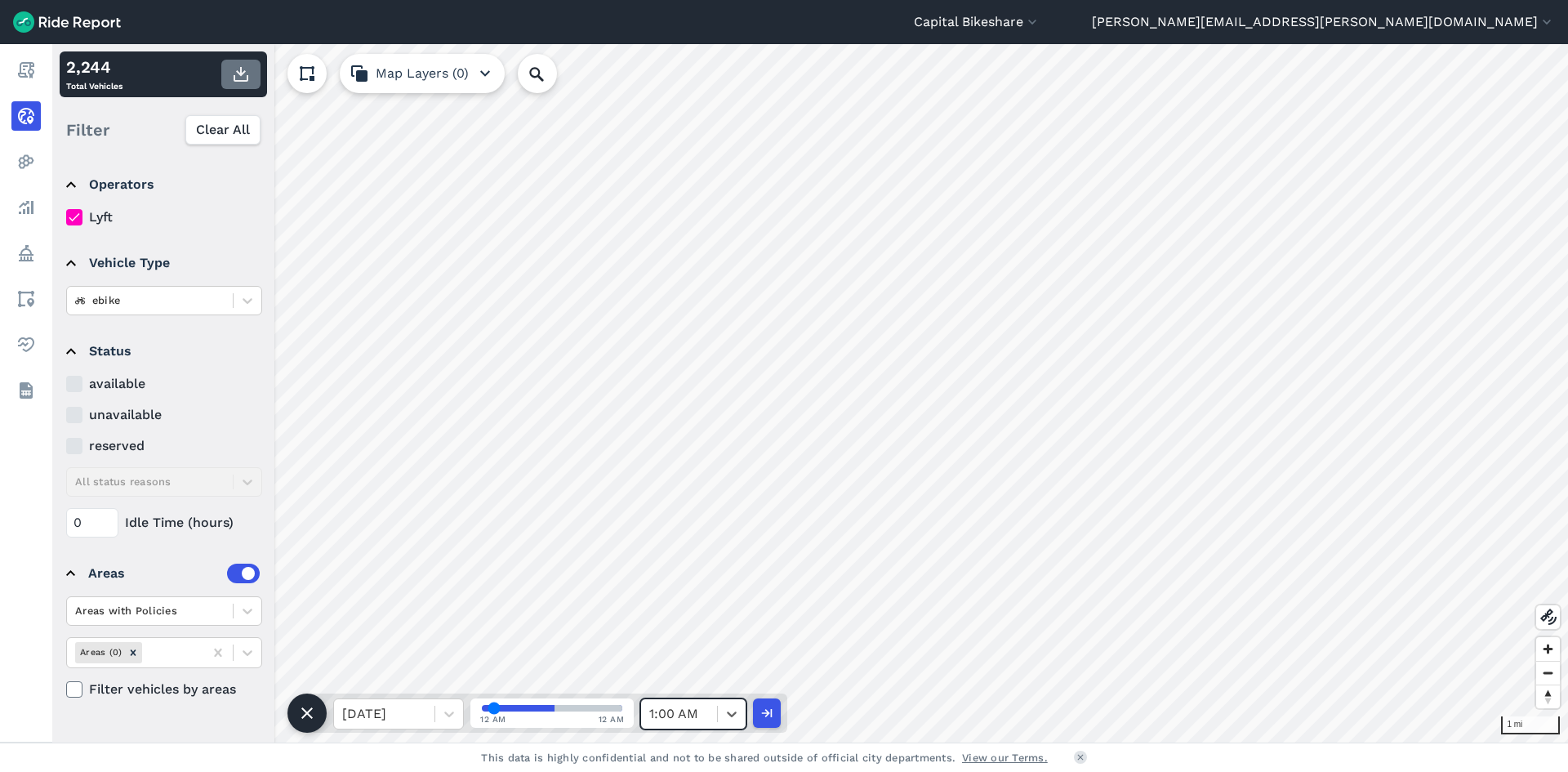
click at [246, 74] on icon "button" at bounding box center [241, 74] width 20 height 20
click at [719, 728] on div at bounding box center [731, 713] width 28 height 29
click at [692, 619] on div "1:30 AM" at bounding box center [693, 629] width 106 height 33
click at [239, 71] on icon "button" at bounding box center [241, 74] width 20 height 20
click at [716, 723] on div "1:30 AM" at bounding box center [679, 713] width 76 height 29
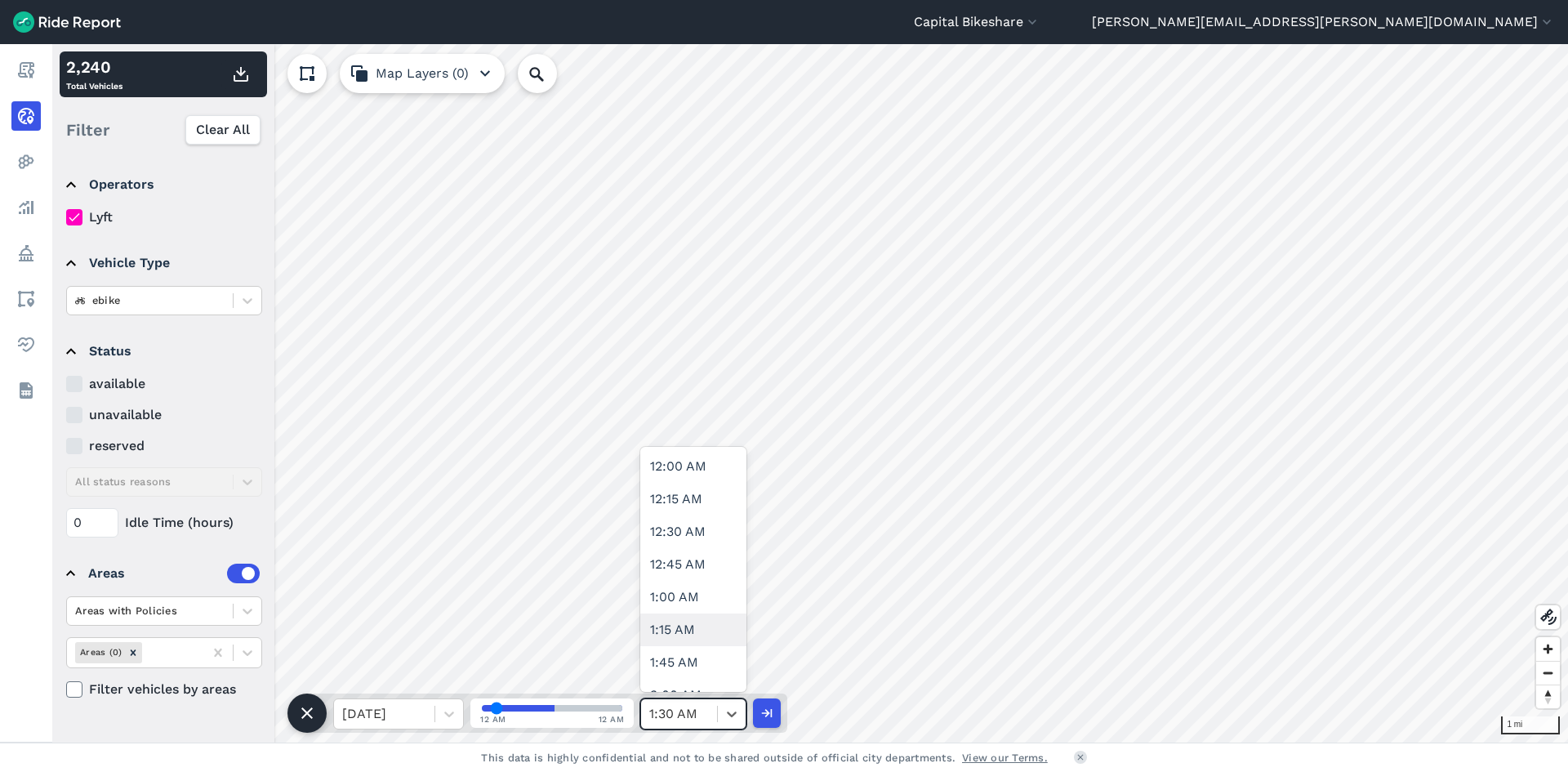
scroll to position [81, 0]
click at [724, 617] on div "2:00 AM" at bounding box center [693, 613] width 106 height 33
click at [244, 77] on icon "button" at bounding box center [241, 74] width 20 height 20
click at [727, 722] on div at bounding box center [731, 713] width 27 height 27
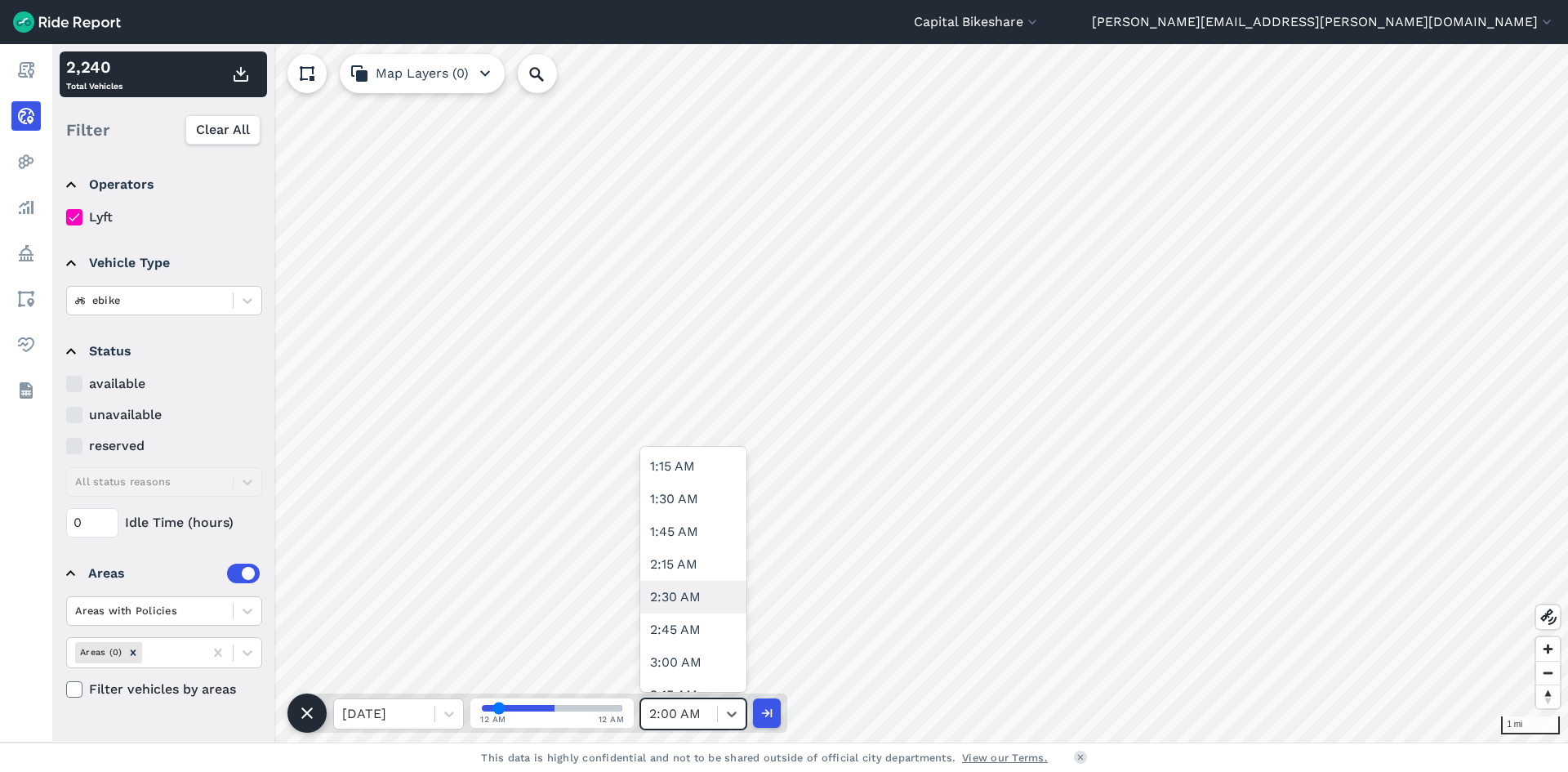
click at [697, 607] on div "2:30 AM" at bounding box center [693, 597] width 106 height 33
click at [243, 88] on button "button" at bounding box center [241, 74] width 40 height 29
click at [720, 720] on div at bounding box center [731, 713] width 27 height 27
click at [680, 577] on div "3:00 AM" at bounding box center [693, 581] width 106 height 33
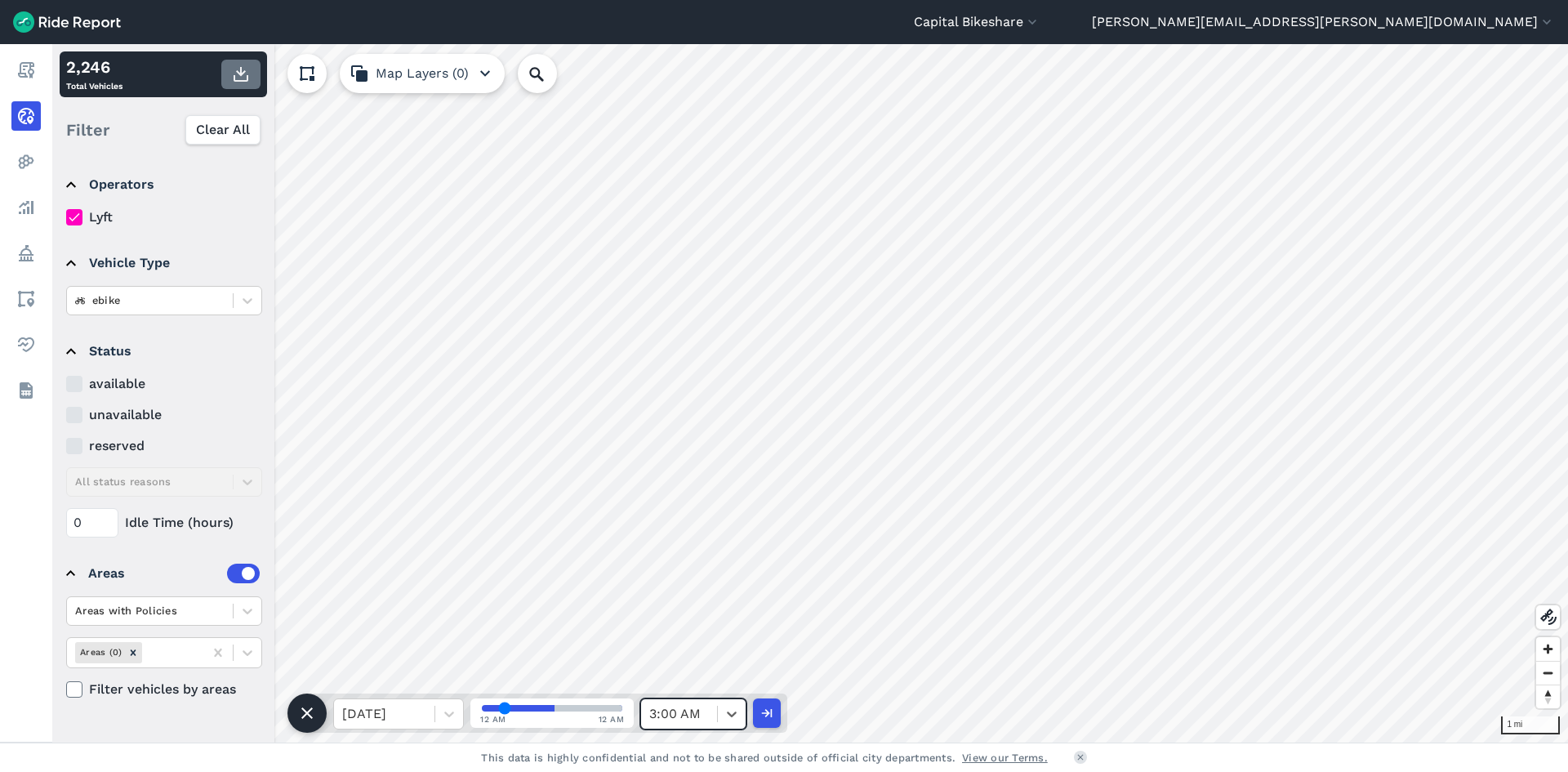
click at [250, 80] on icon "button" at bounding box center [241, 74] width 20 height 20
click at [707, 710] on div at bounding box center [678, 714] width 60 height 23
click at [696, 632] on div "3:30 AM" at bounding box center [693, 646] width 106 height 33
click at [245, 73] on icon "button" at bounding box center [241, 74] width 20 height 20
click at [724, 707] on icon at bounding box center [731, 713] width 16 height 16
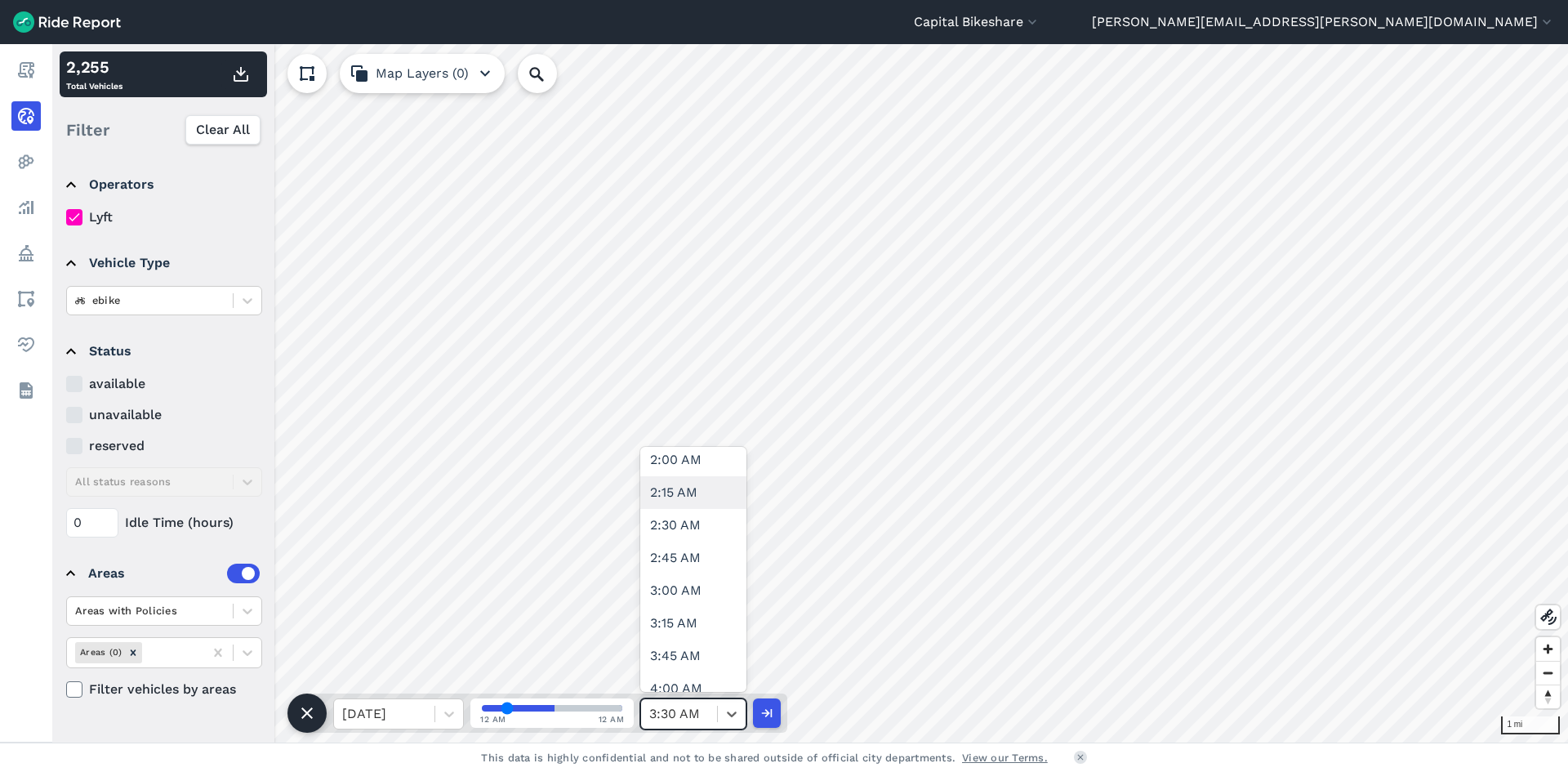
scroll to position [490, 0]
click at [734, 710] on icon at bounding box center [731, 713] width 16 height 16
click at [694, 627] on div "4:00 AM" at bounding box center [693, 629] width 106 height 33
click at [243, 82] on icon "button" at bounding box center [241, 74] width 20 height 20
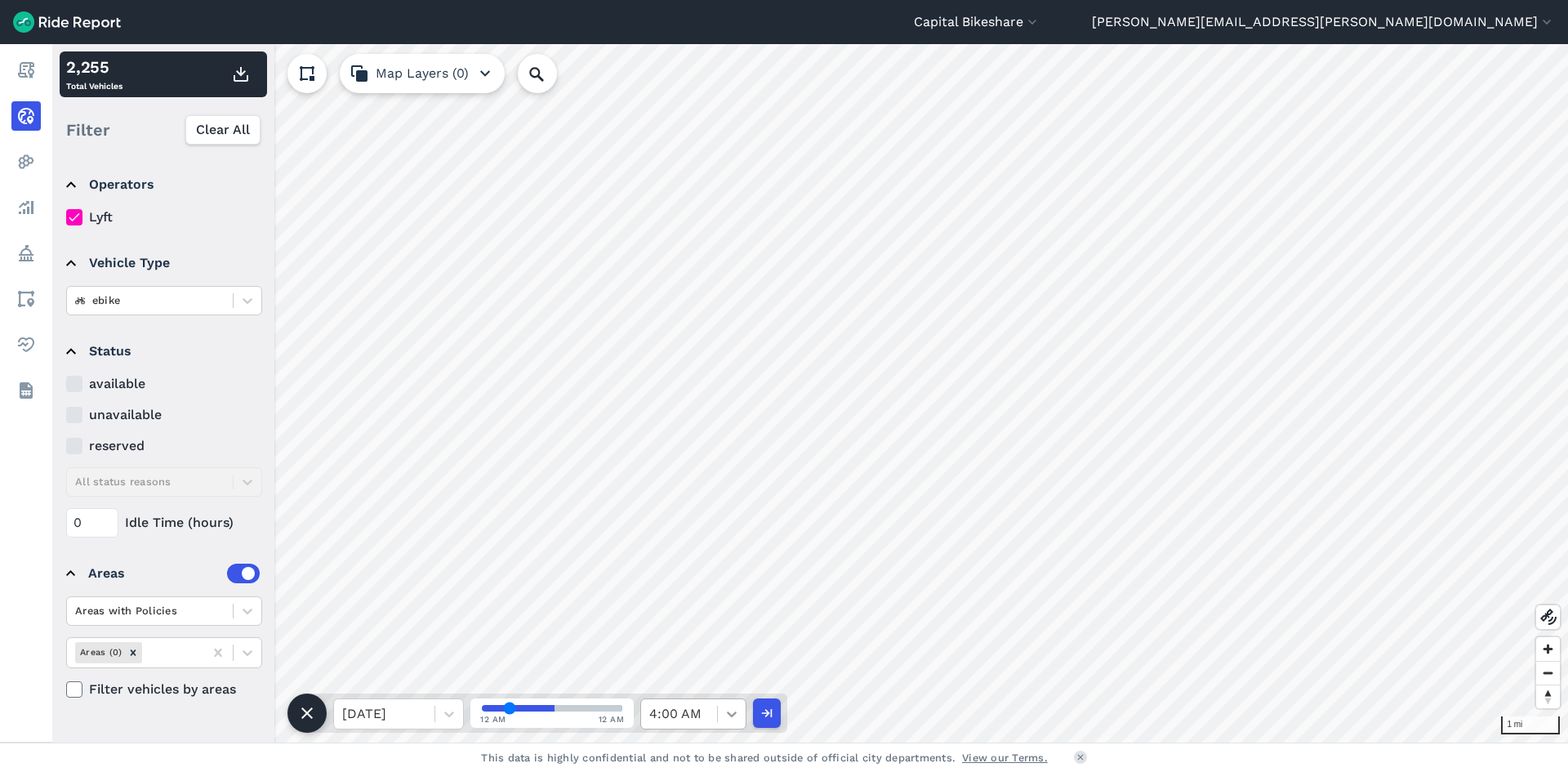
click at [732, 713] on icon at bounding box center [731, 713] width 16 height 16
click at [699, 621] on div "4:30 AM" at bounding box center [693, 613] width 106 height 33
click at [237, 81] on use "button" at bounding box center [241, 75] width 15 height 15
click at [722, 710] on div at bounding box center [731, 713] width 27 height 27
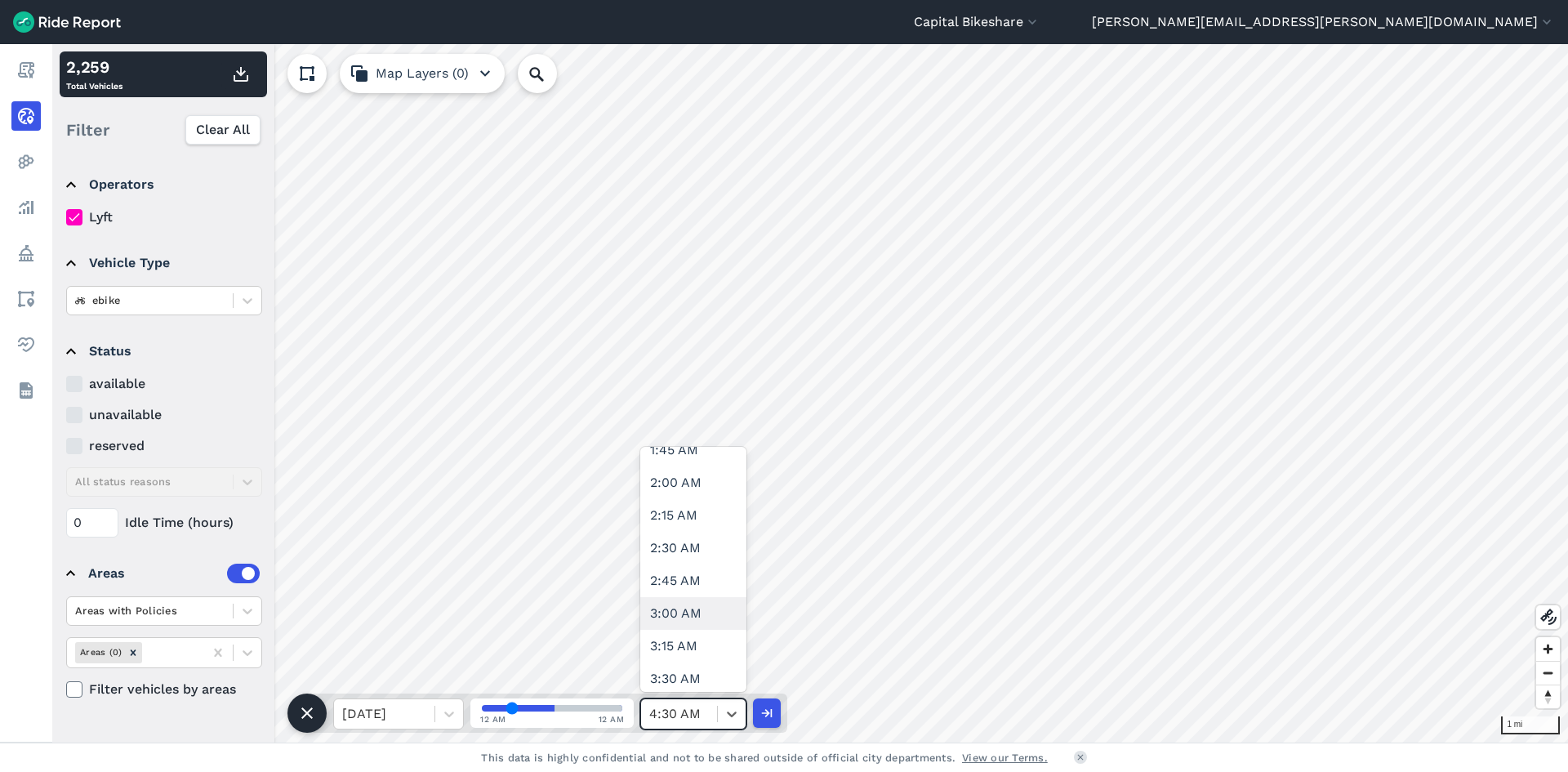
scroll to position [572, 0]
click at [693, 511] on div "5:00 AM" at bounding box center [693, 515] width 106 height 33
click at [236, 67] on icon "button" at bounding box center [241, 74] width 20 height 20
click at [724, 709] on div at bounding box center [731, 713] width 27 height 27
click at [697, 580] on div "5:30 AM" at bounding box center [693, 581] width 106 height 33
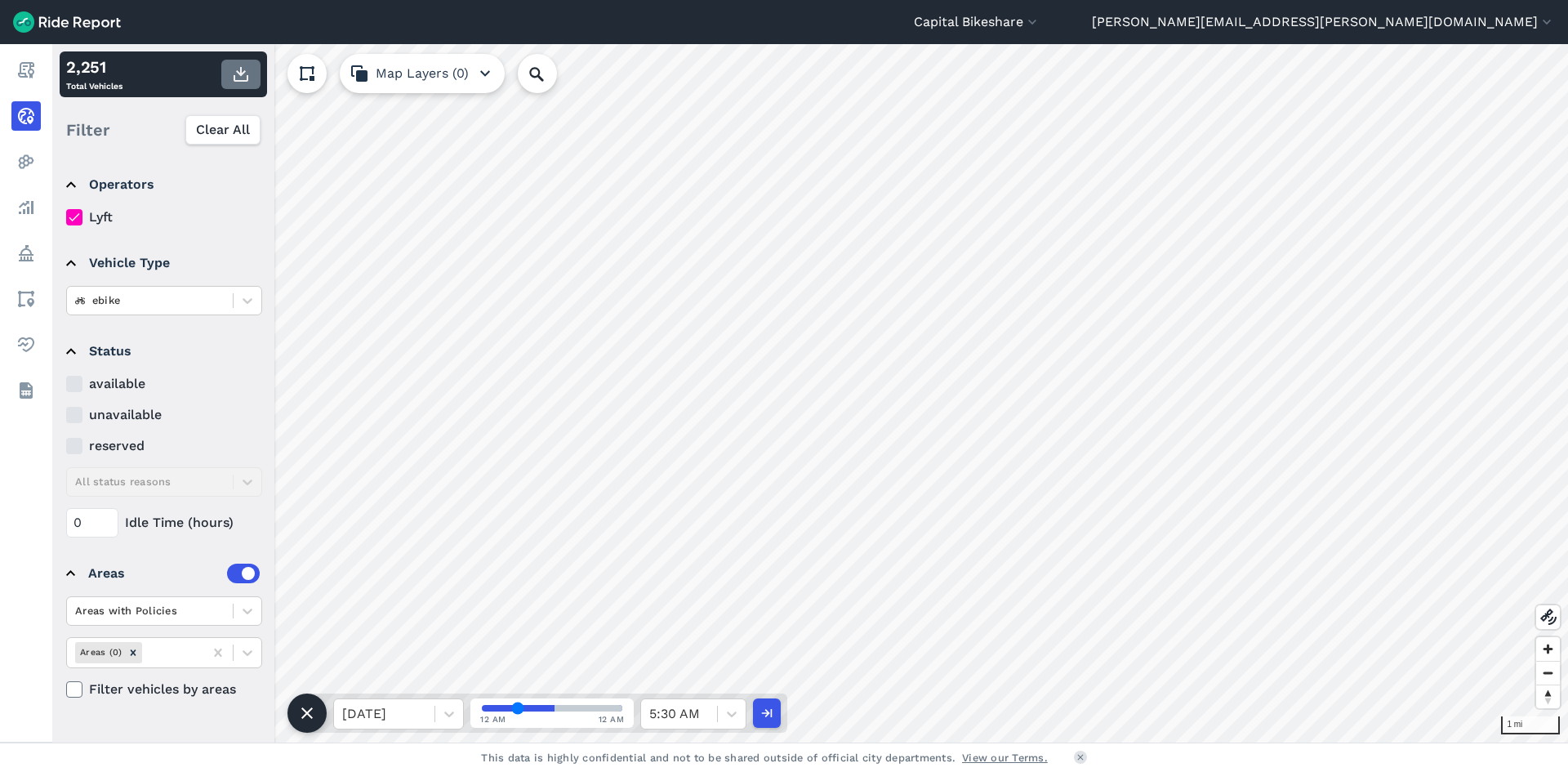
click at [257, 77] on button "button" at bounding box center [241, 74] width 40 height 29
click at [730, 716] on icon at bounding box center [731, 713] width 16 height 16
click at [680, 488] on div "6:00 AM" at bounding box center [693, 483] width 106 height 33
click at [242, 81] on use "button" at bounding box center [241, 75] width 15 height 15
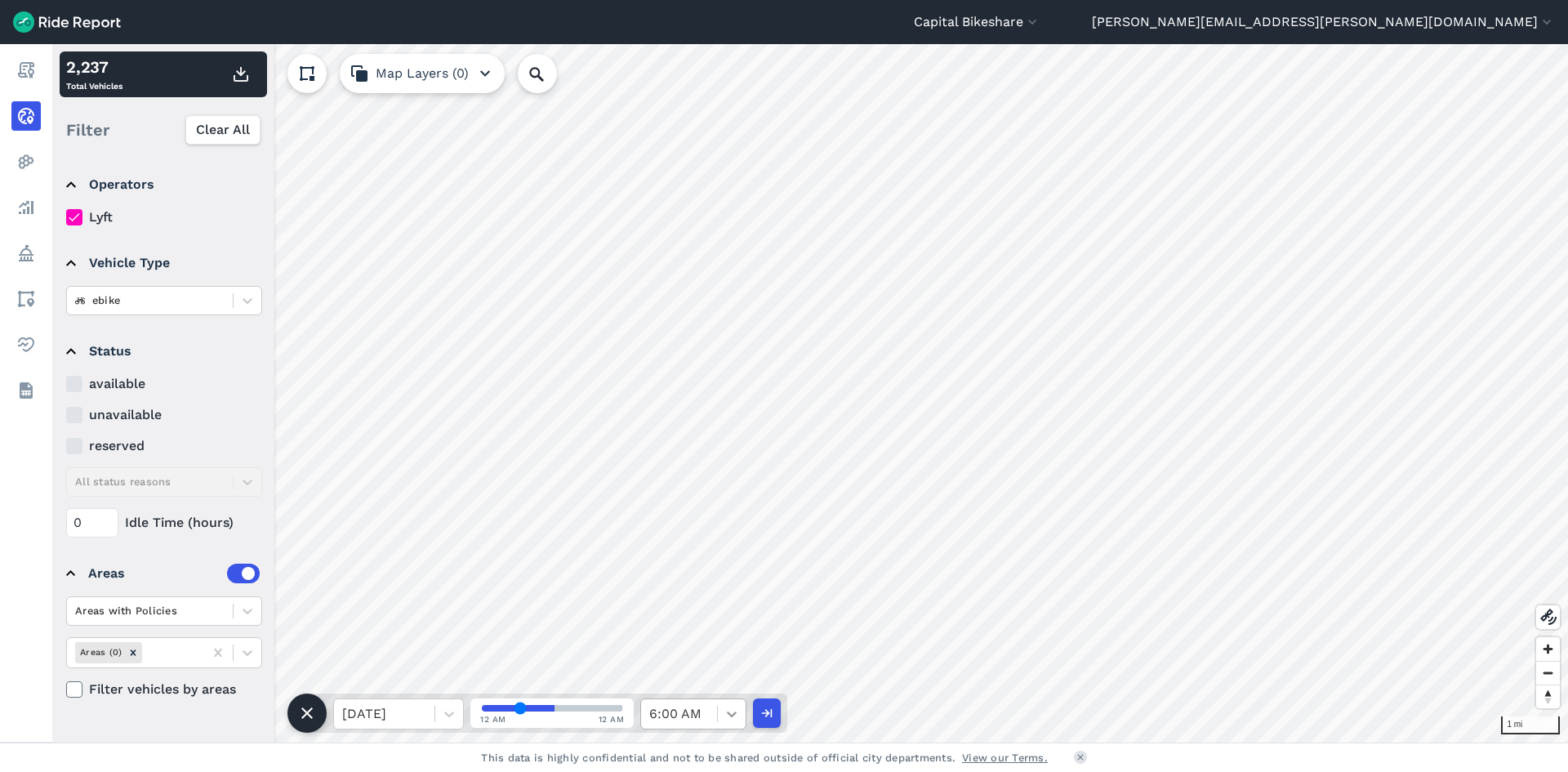
click at [722, 720] on div at bounding box center [731, 713] width 27 height 27
click at [697, 559] on div "6:30 AM" at bounding box center [693, 548] width 106 height 33
click at [241, 76] on use "button" at bounding box center [241, 75] width 15 height 15
click at [717, 712] on span at bounding box center [717, 713] width 1 height 16
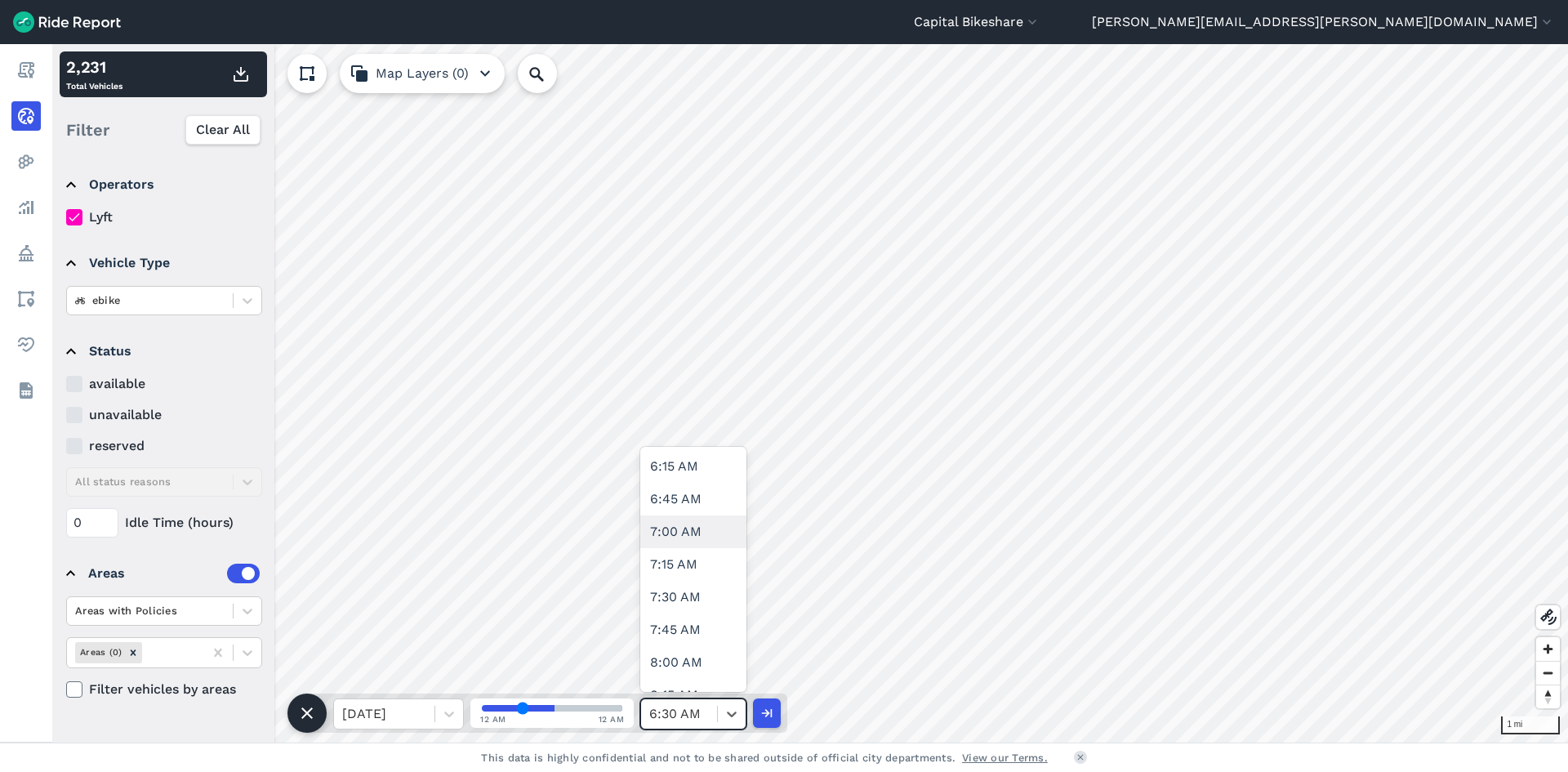
click at [686, 540] on div "7:00 AM" at bounding box center [693, 532] width 106 height 33
click at [239, 75] on icon "button" at bounding box center [241, 74] width 20 height 20
click at [716, 711] on div "7:00 AM" at bounding box center [679, 713] width 76 height 29
click at [695, 600] on div "7:30 AM" at bounding box center [693, 597] width 106 height 33
click at [236, 81] on use "button" at bounding box center [241, 75] width 15 height 15
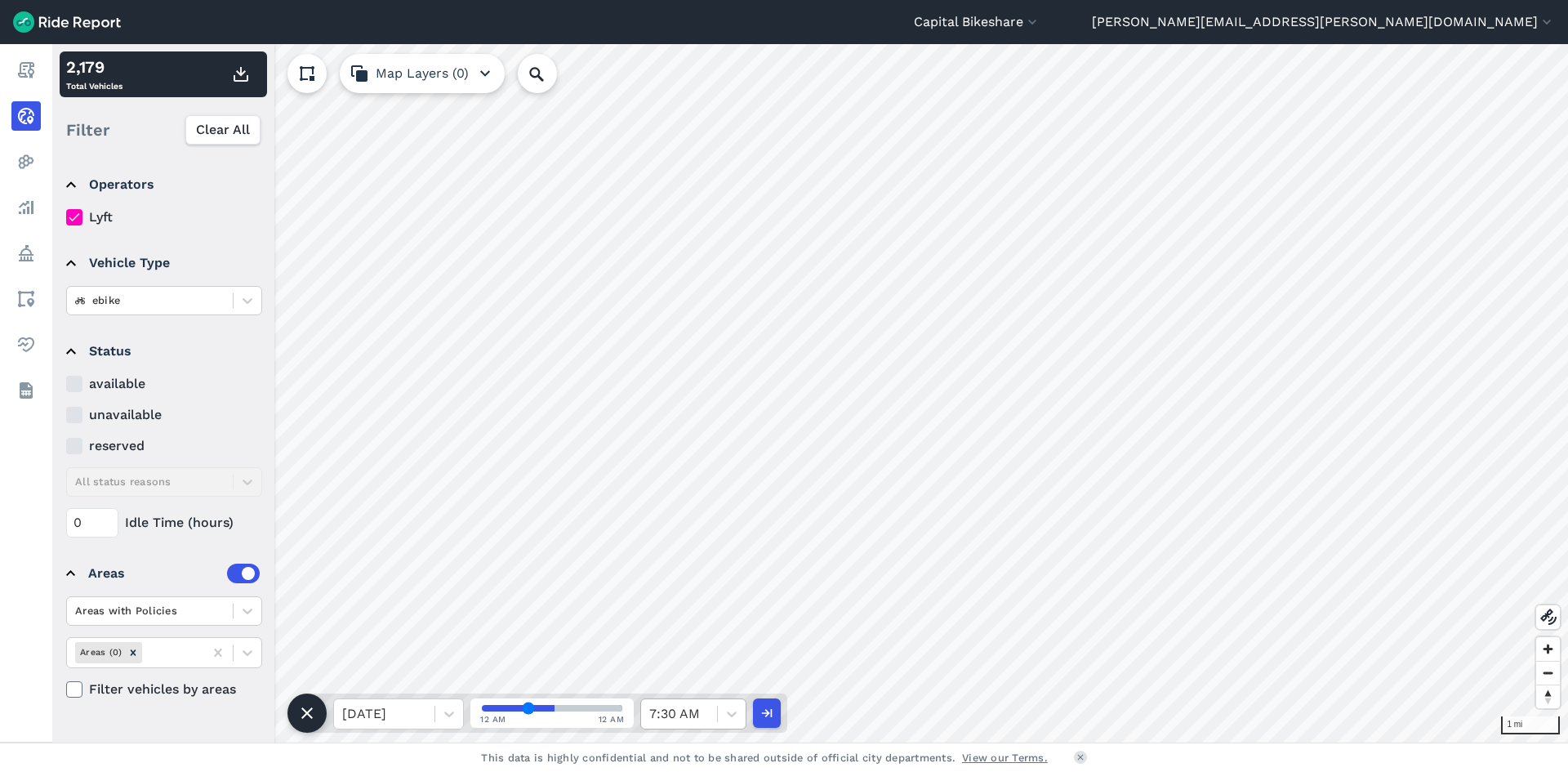
click at [709, 712] on div "7:30 AM" at bounding box center [679, 713] width 76 height 29
click at [679, 657] on div "8:00 AM" at bounding box center [693, 662] width 106 height 33
click at [239, 70] on icon "button" at bounding box center [241, 74] width 20 height 20
click at [727, 710] on icon at bounding box center [731, 713] width 16 height 16
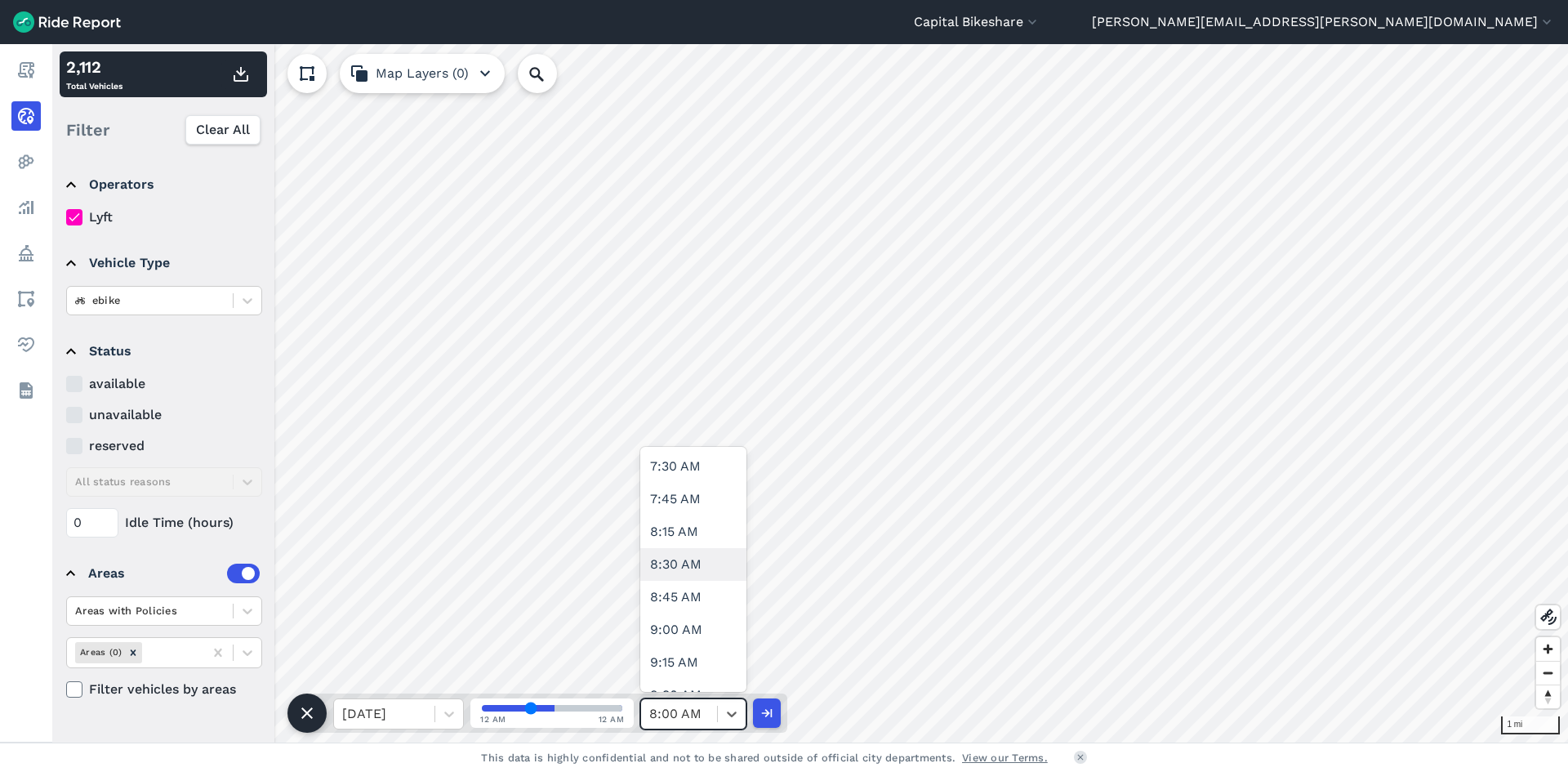
click at [691, 564] on div "8:30 AM" at bounding box center [693, 564] width 106 height 33
click at [242, 83] on icon "button" at bounding box center [241, 74] width 20 height 20
click at [727, 723] on div at bounding box center [731, 713] width 27 height 27
click at [682, 626] on div "9:00 AM" at bounding box center [693, 629] width 106 height 33
click at [240, 83] on icon "button" at bounding box center [241, 74] width 20 height 20
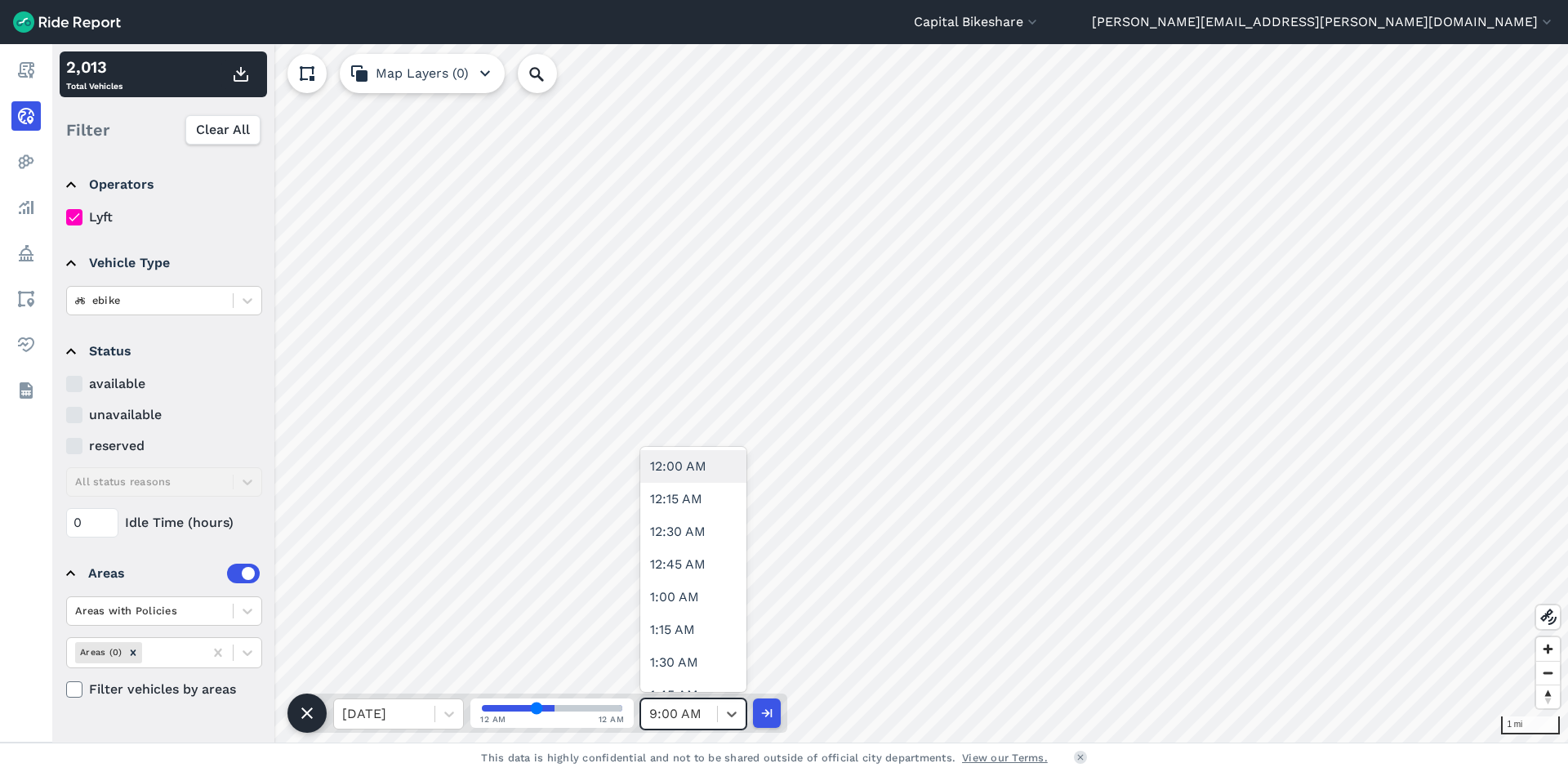
click at [673, 707] on div at bounding box center [678, 714] width 60 height 23
click at [716, 622] on div "9:30 AM" at bounding box center [693, 613] width 106 height 33
click at [244, 84] on button "button" at bounding box center [241, 74] width 40 height 29
click at [717, 713] on span at bounding box center [717, 713] width 1 height 16
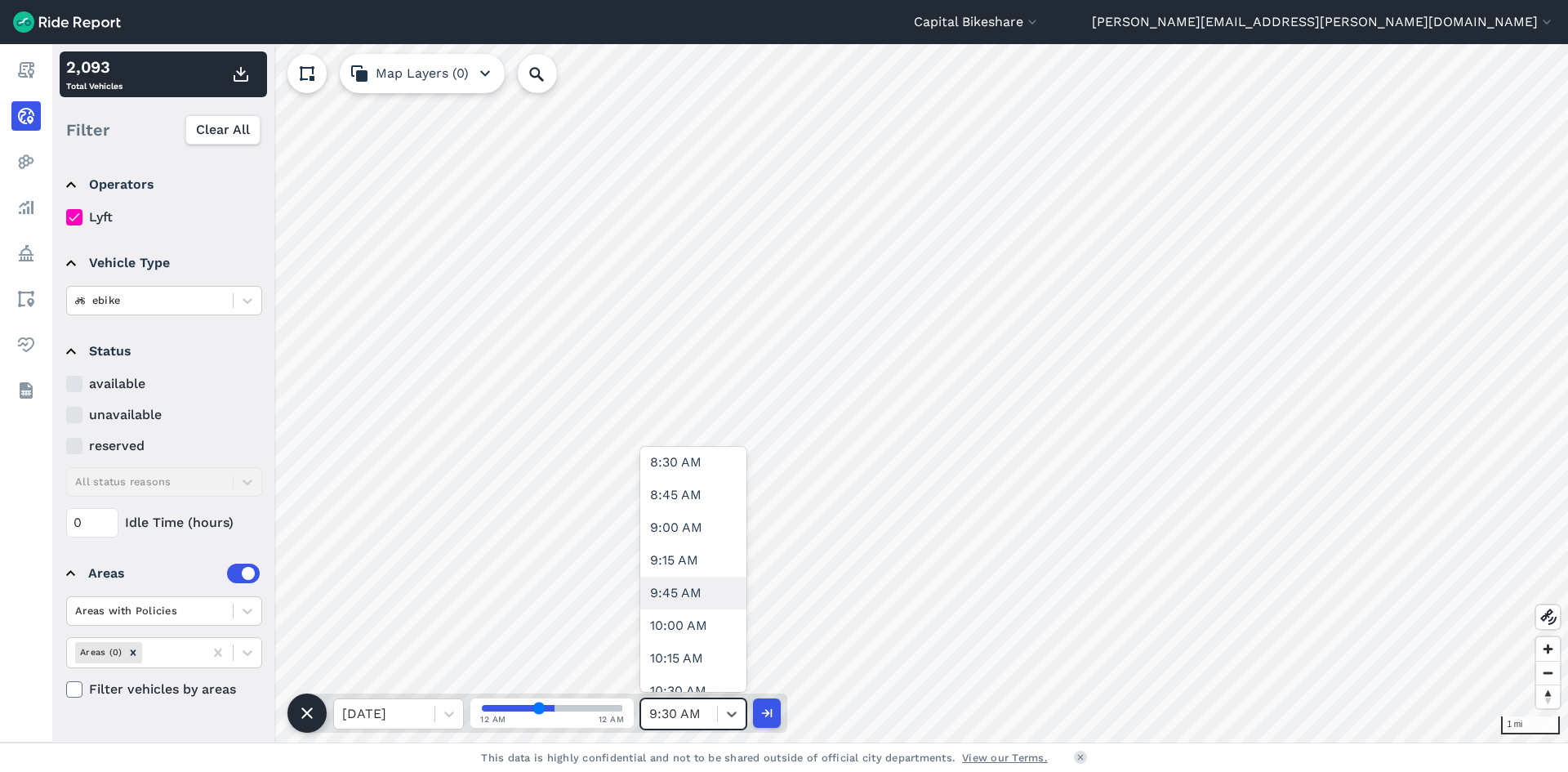
scroll to position [1144, 0]
click at [703, 606] on div "10:00 AM" at bounding box center [693, 597] width 106 height 33
click at [245, 74] on icon "button" at bounding box center [241, 74] width 20 height 20
click at [714, 715] on div "10:00 AM" at bounding box center [679, 713] width 76 height 29
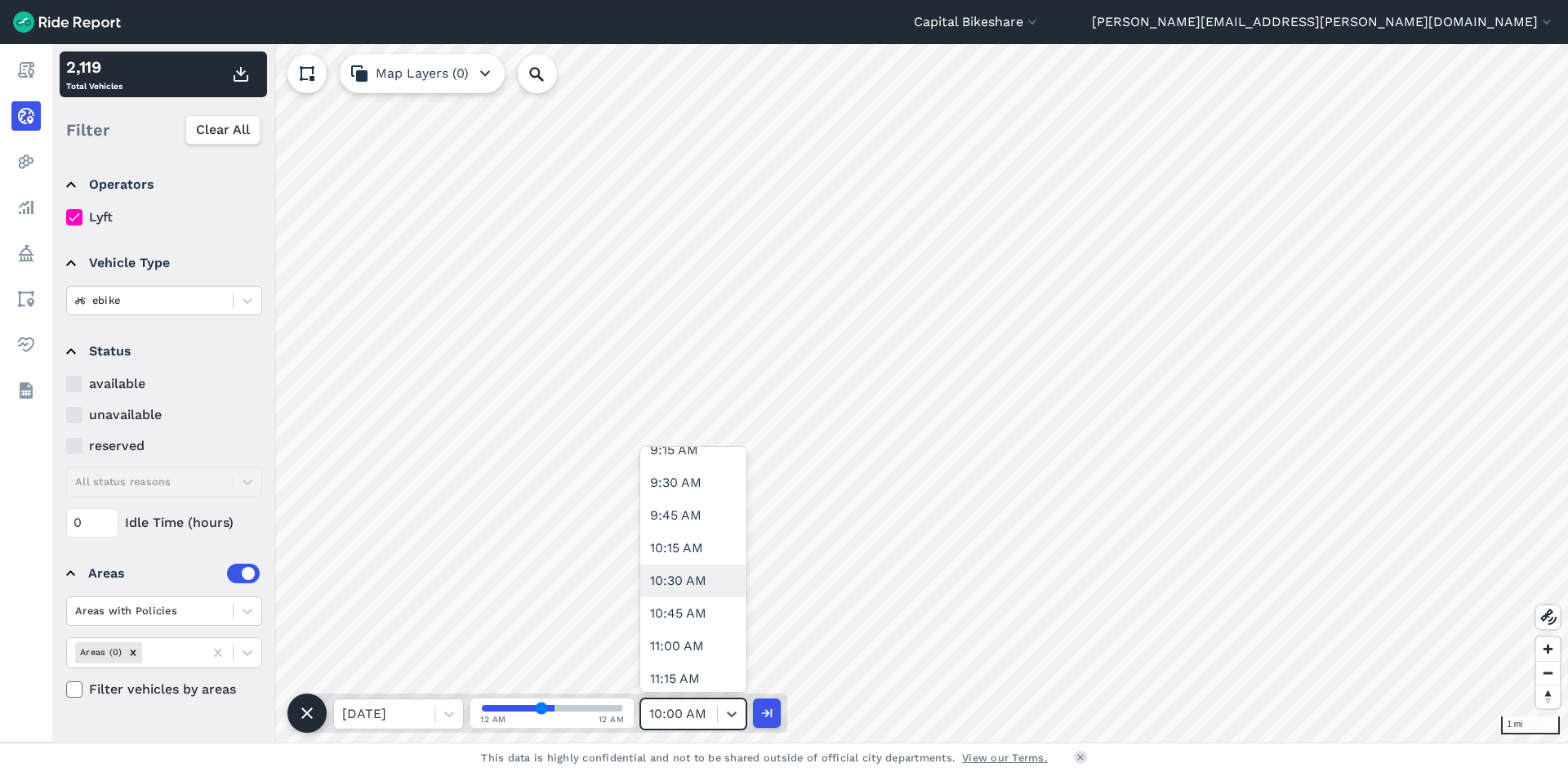
click at [705, 588] on div "10:30 AM" at bounding box center [693, 581] width 106 height 33
click at [241, 78] on icon "button" at bounding box center [241, 74] width 20 height 20
click at [719, 716] on div at bounding box center [731, 713] width 27 height 27
click at [692, 578] on div "11:00 AM" at bounding box center [693, 575] width 106 height 33
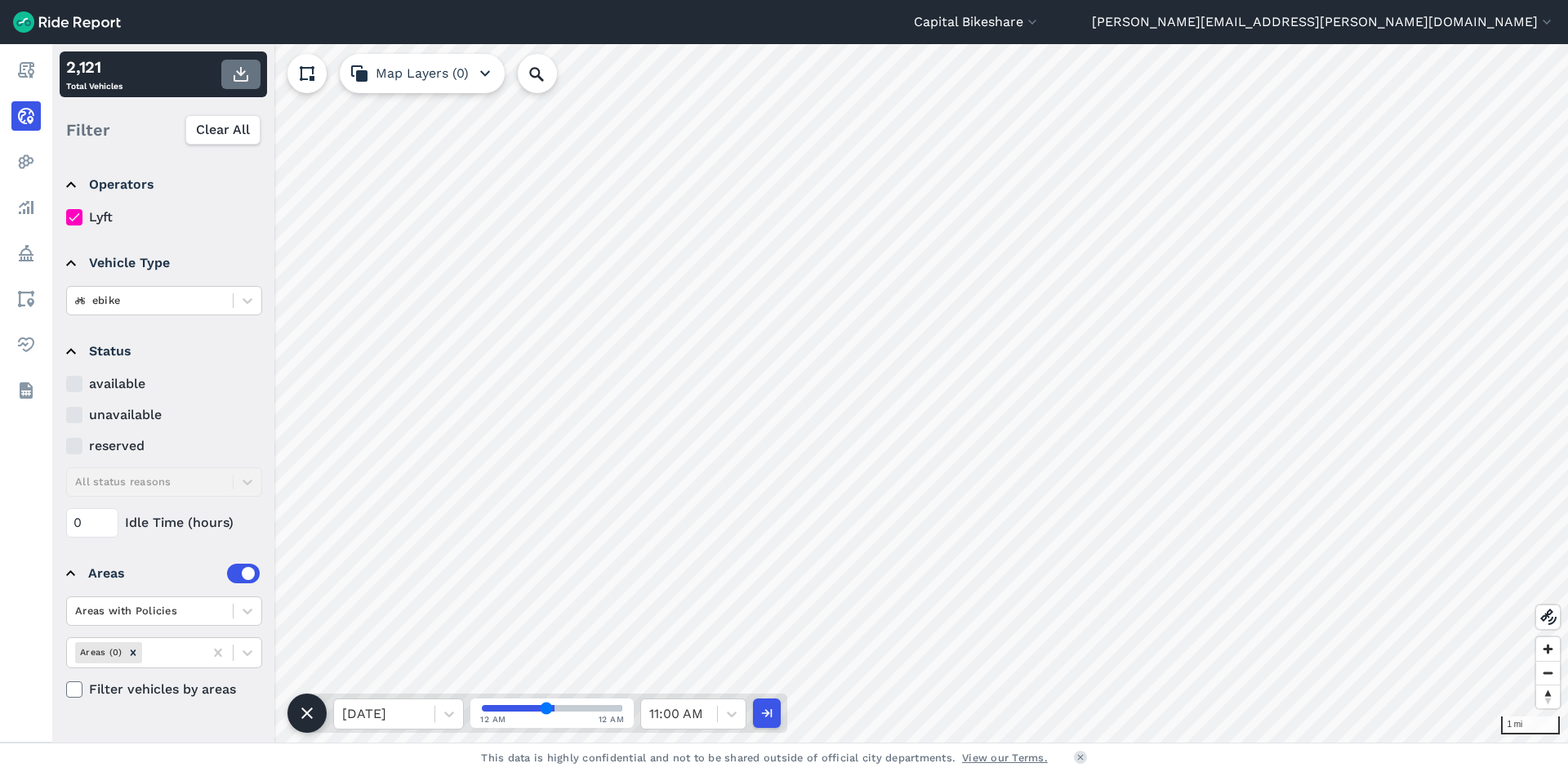
click at [232, 68] on icon "button" at bounding box center [241, 74] width 20 height 20
click at [719, 712] on div at bounding box center [731, 713] width 27 height 27
click at [687, 646] on div "11:30 AM" at bounding box center [693, 640] width 106 height 33
type input "46"
click at [248, 84] on button "button" at bounding box center [241, 74] width 40 height 29
